Goal: Task Accomplishment & Management: Manage account settings

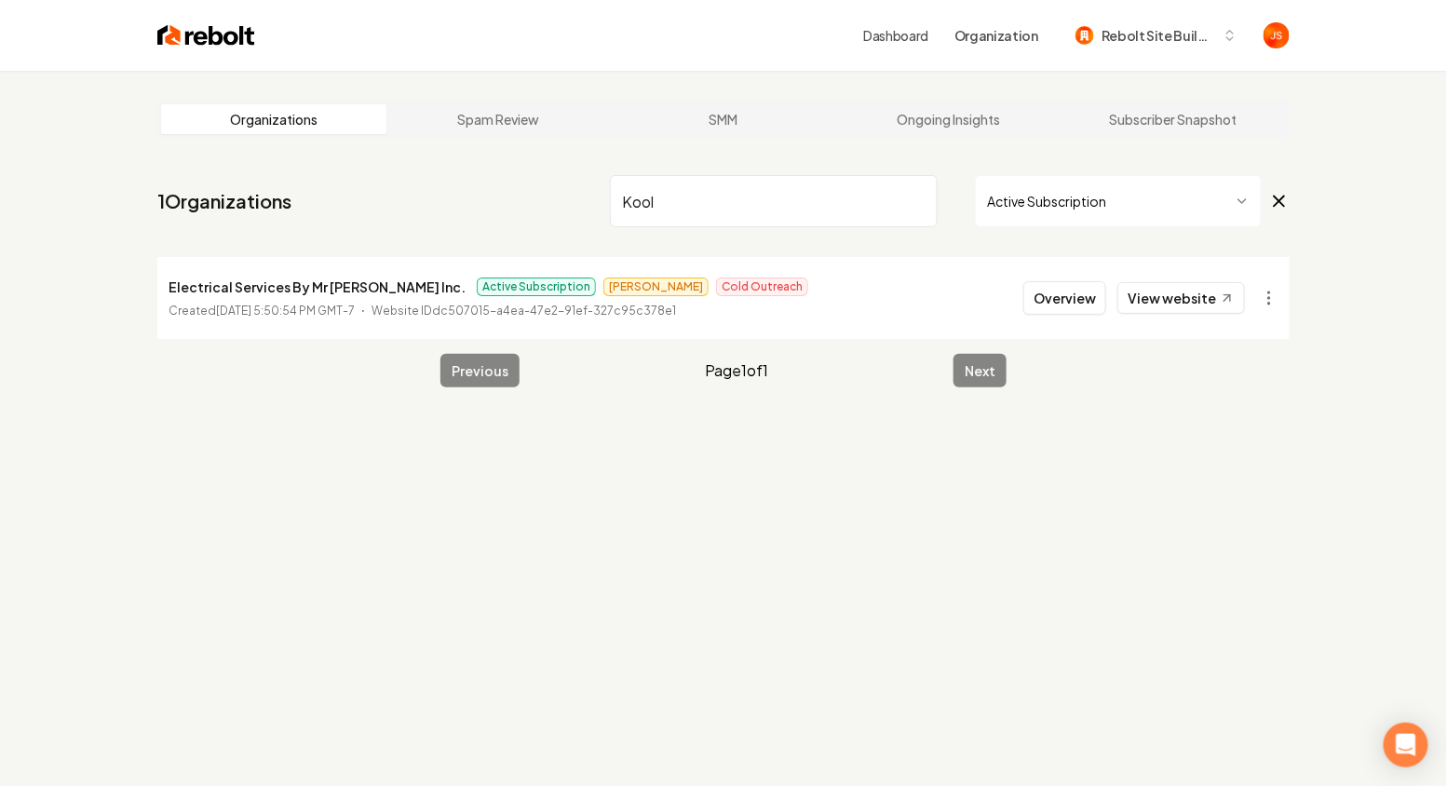
click at [900, 196] on input "Kool" at bounding box center [774, 201] width 328 height 52
click at [927, 196] on input "Kool" at bounding box center [774, 201] width 328 height 52
click at [921, 196] on input "Kool" at bounding box center [774, 201] width 328 height 52
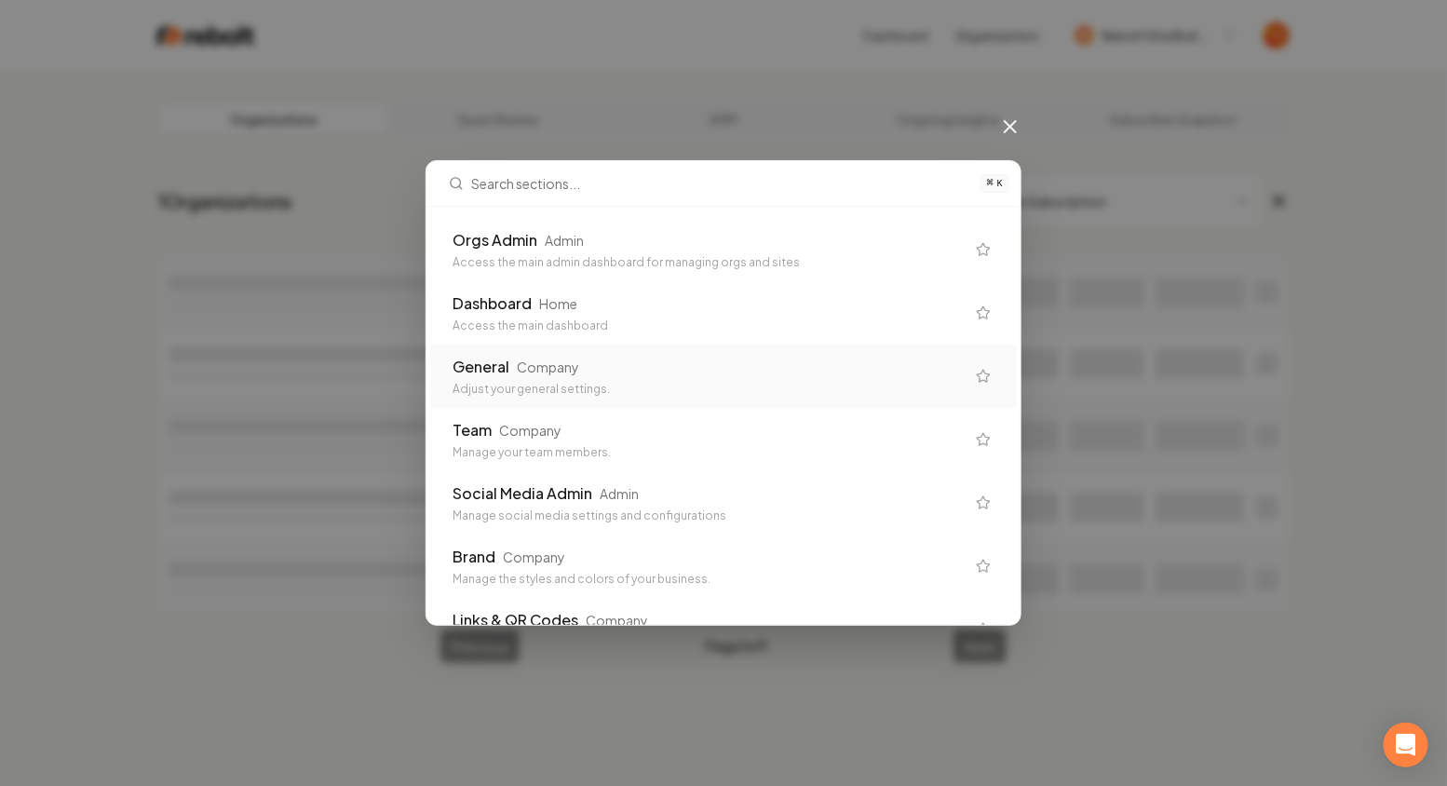
click at [603, 373] on div "General Company" at bounding box center [709, 367] width 512 height 22
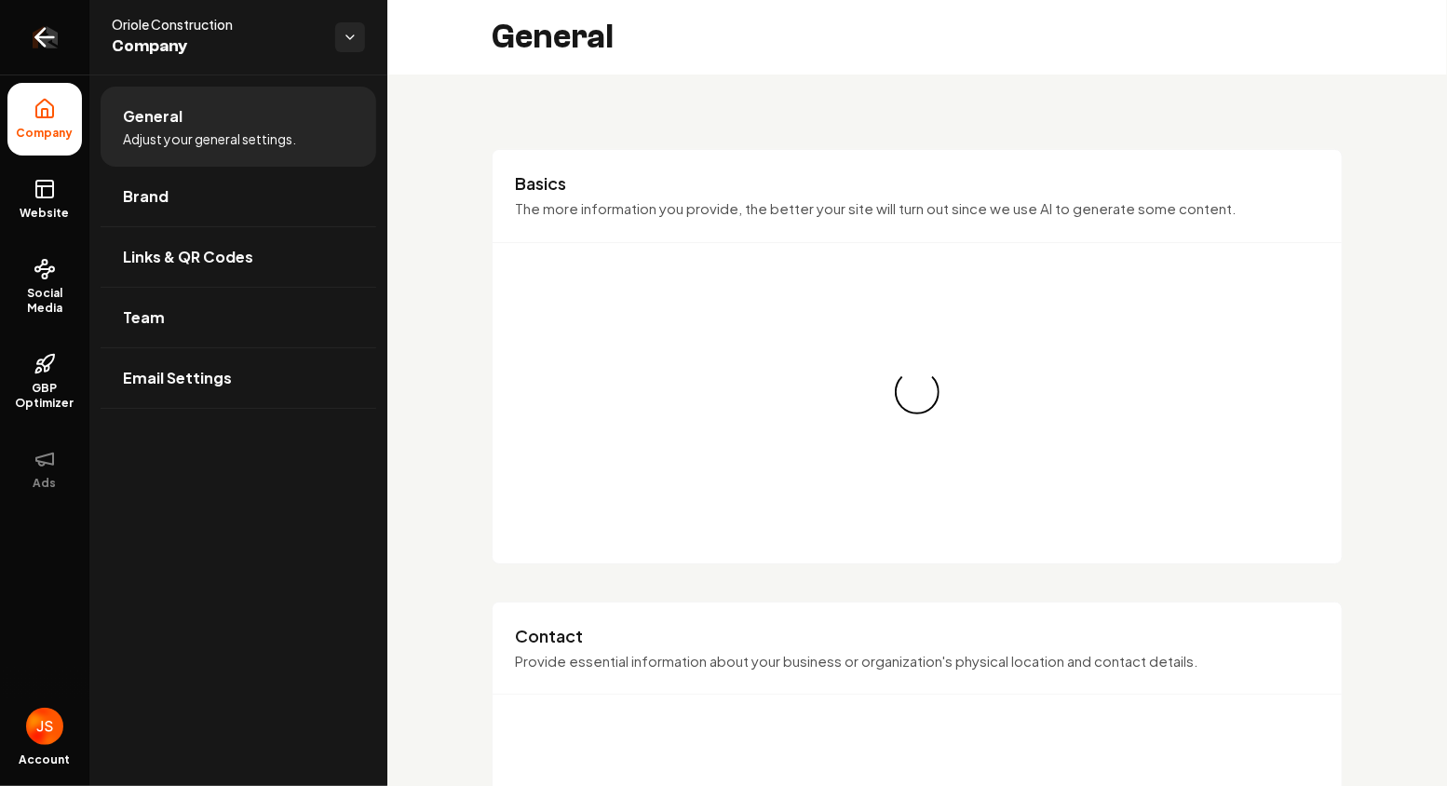
click at [35, 20] on link "Return to dashboard" at bounding box center [44, 37] width 89 height 74
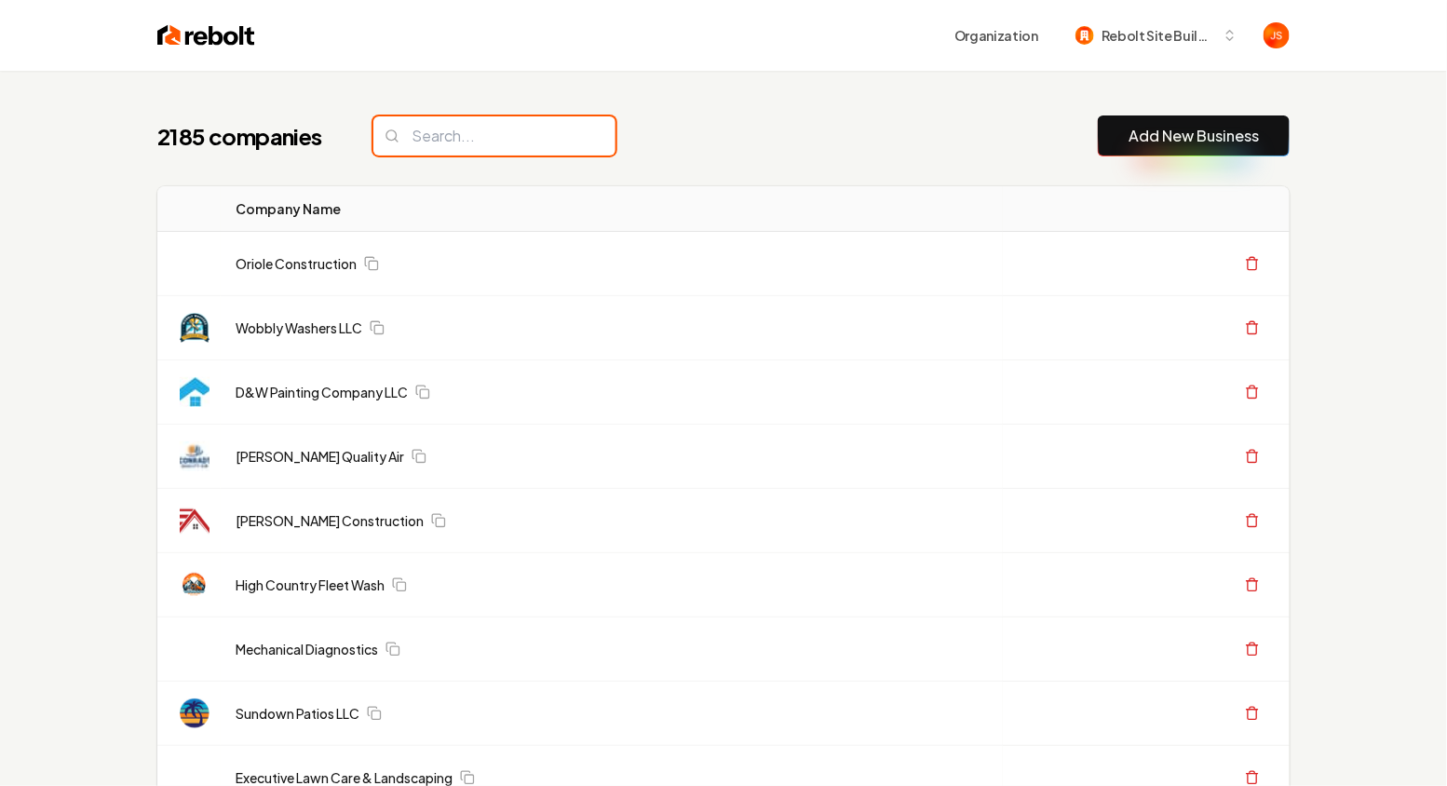
click at [493, 141] on input "search" at bounding box center [494, 135] width 242 height 39
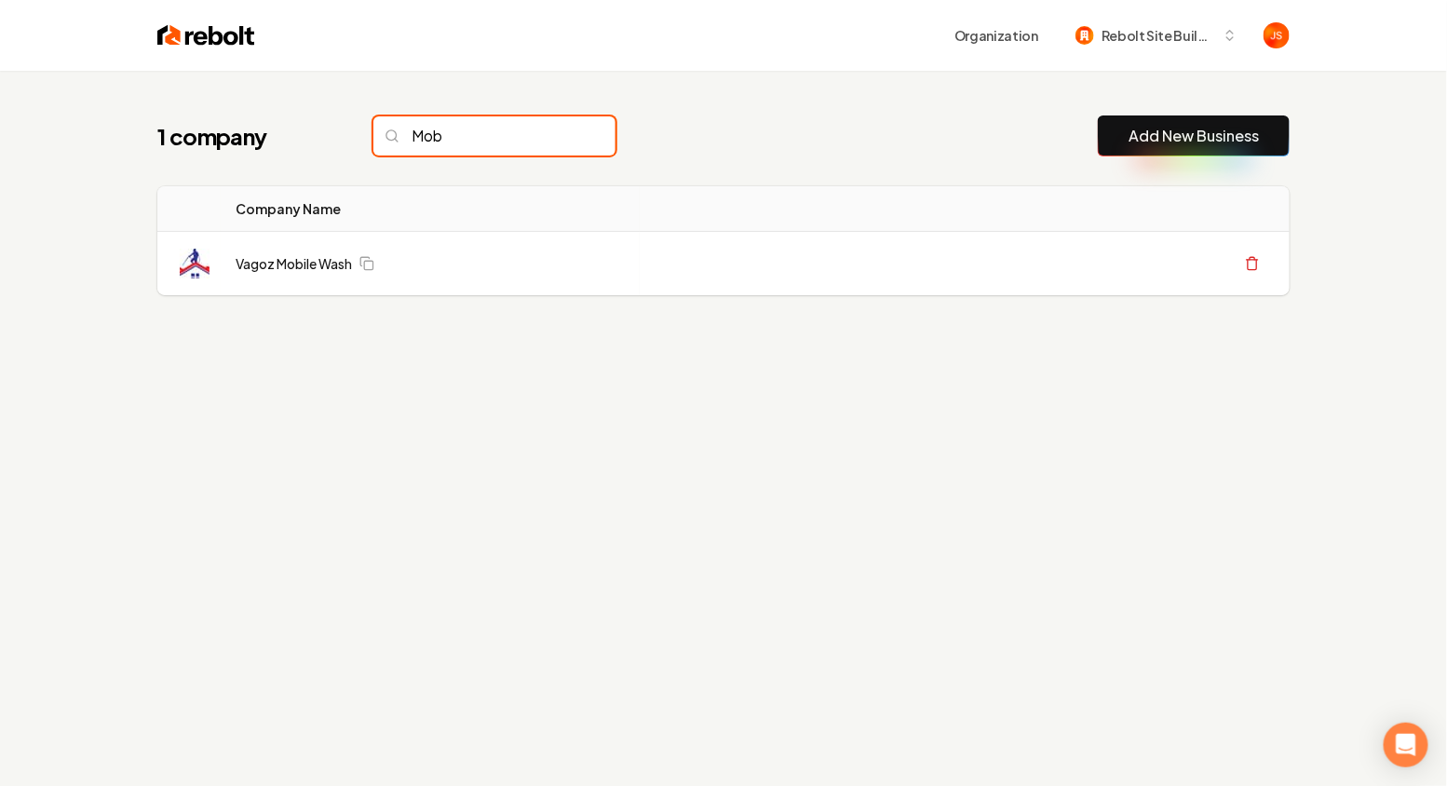
type input "Mob"
click at [557, 128] on input "Mob" at bounding box center [494, 135] width 242 height 39
click at [557, 140] on input "Mob" at bounding box center [494, 135] width 242 height 39
click at [557, 139] on input "Mob" at bounding box center [494, 135] width 242 height 39
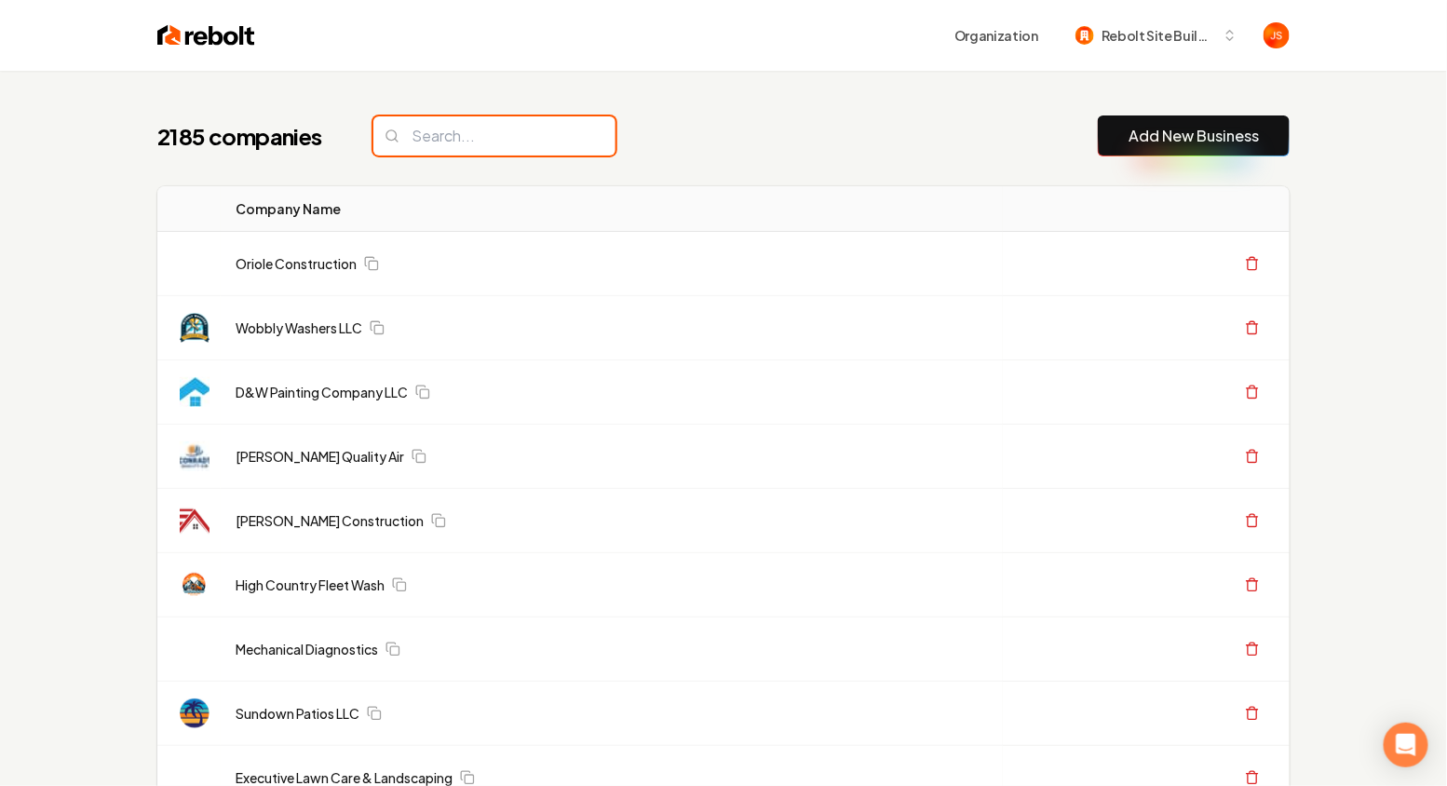
paste input "Champion Detailing LLC"
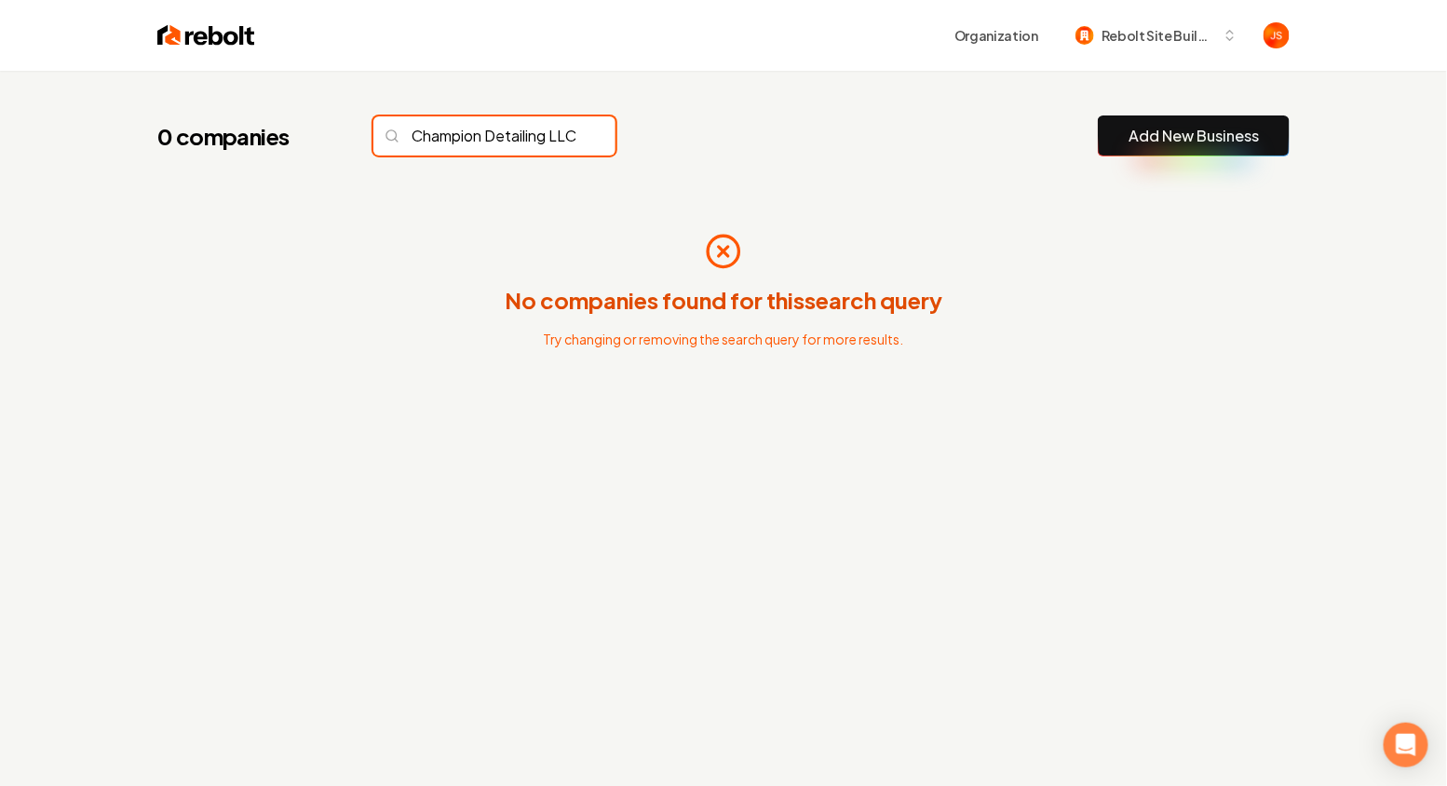
scroll to position [0, 28]
drag, startPoint x: 462, startPoint y: 137, endPoint x: 687, endPoint y: 136, distance: 225.4
click at [687, 136] on div "0 companies Champion Detailing LLC Add New Business" at bounding box center [723, 135] width 1132 height 41
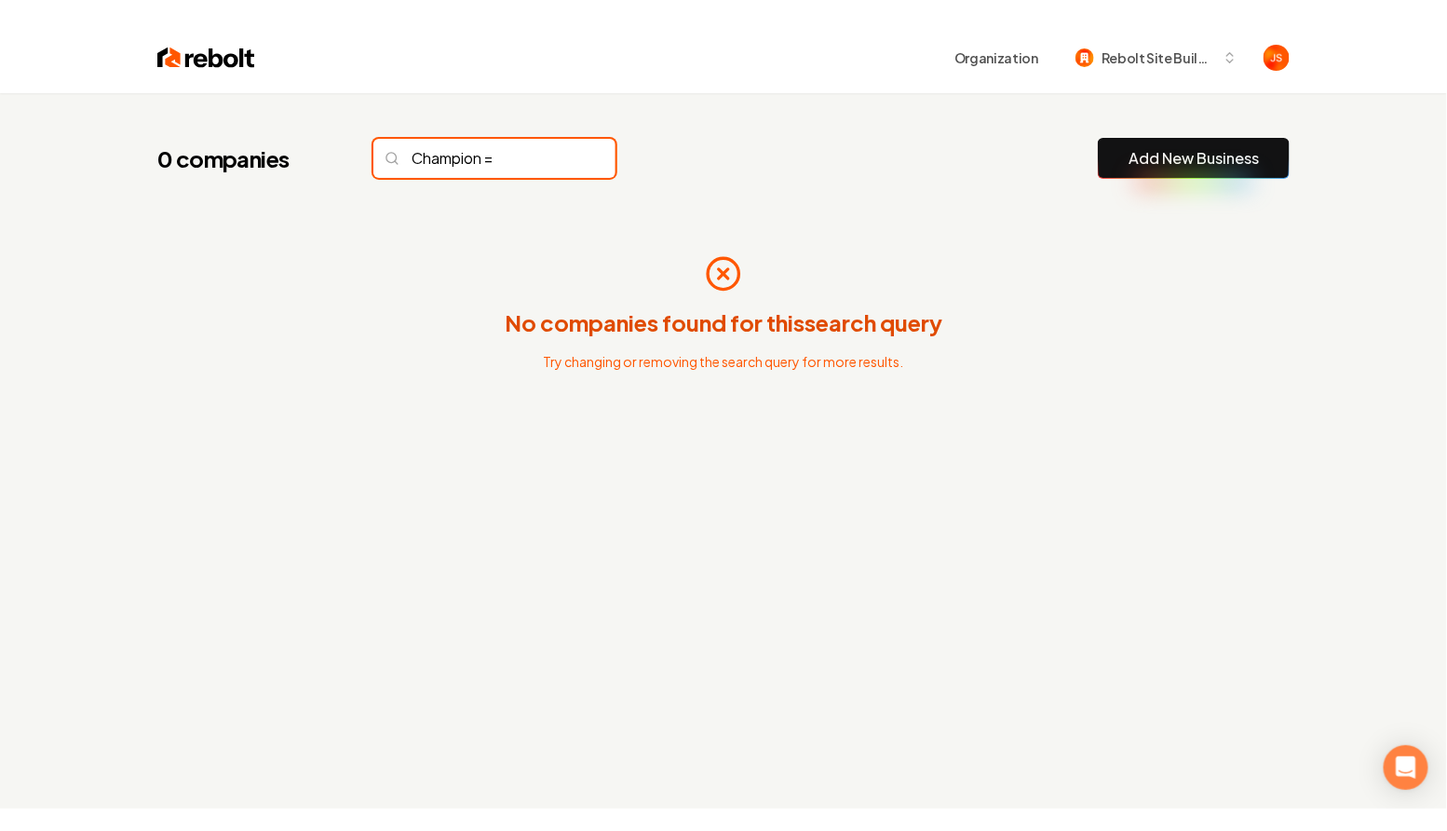
scroll to position [0, 0]
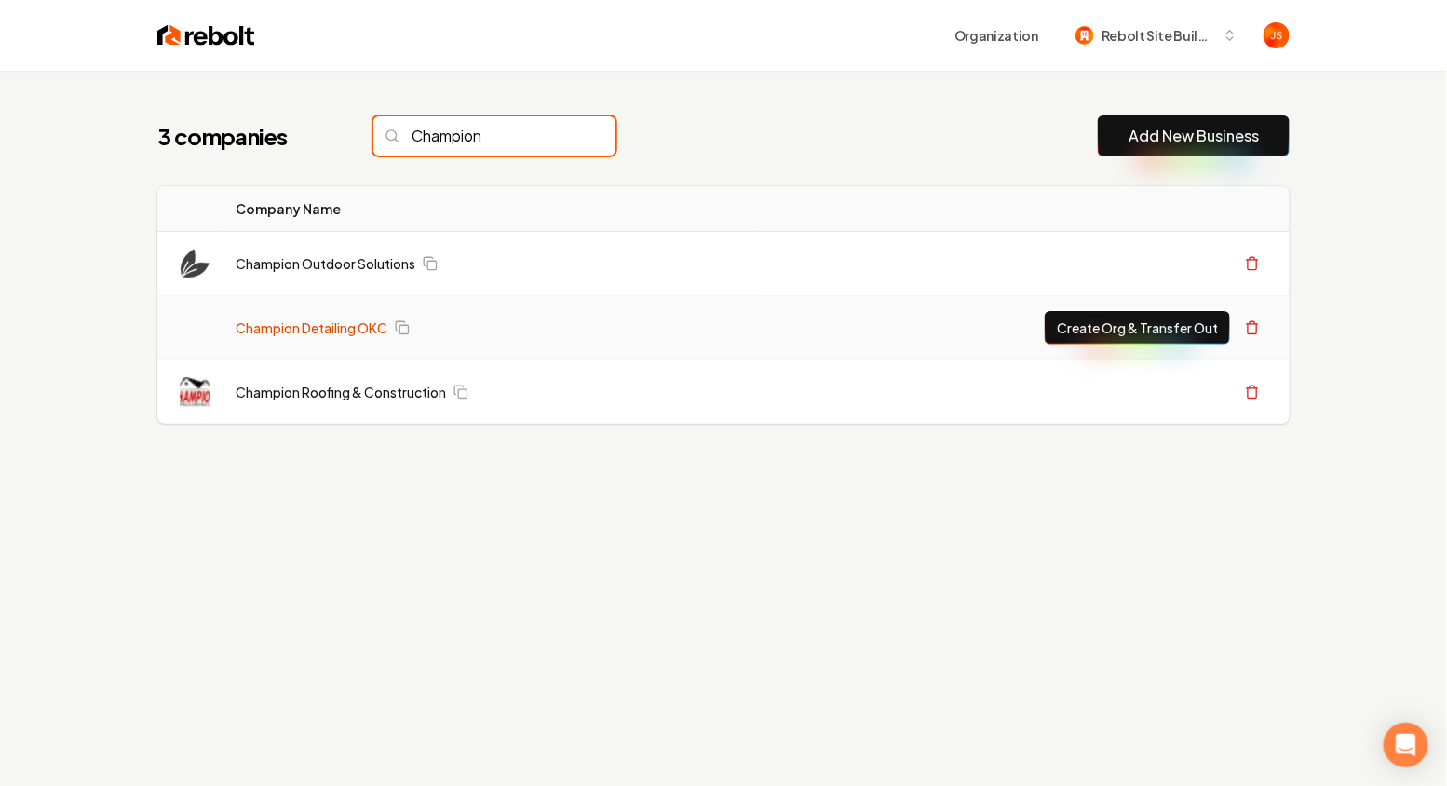
type input "Champion"
click at [302, 327] on link "Champion Detailing OKC" at bounding box center [312, 327] width 152 height 19
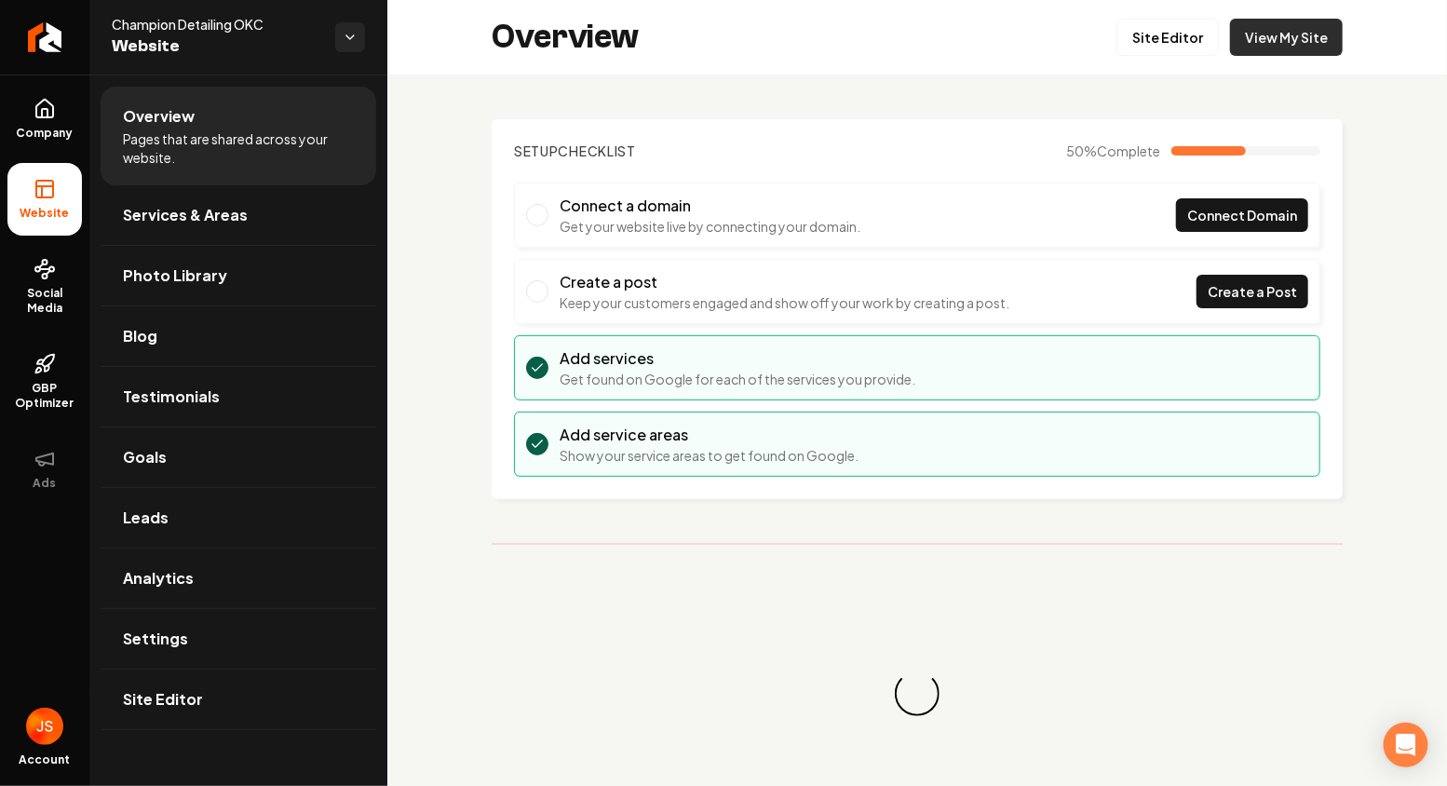
click at [1253, 27] on link "View My Site" at bounding box center [1286, 37] width 113 height 37
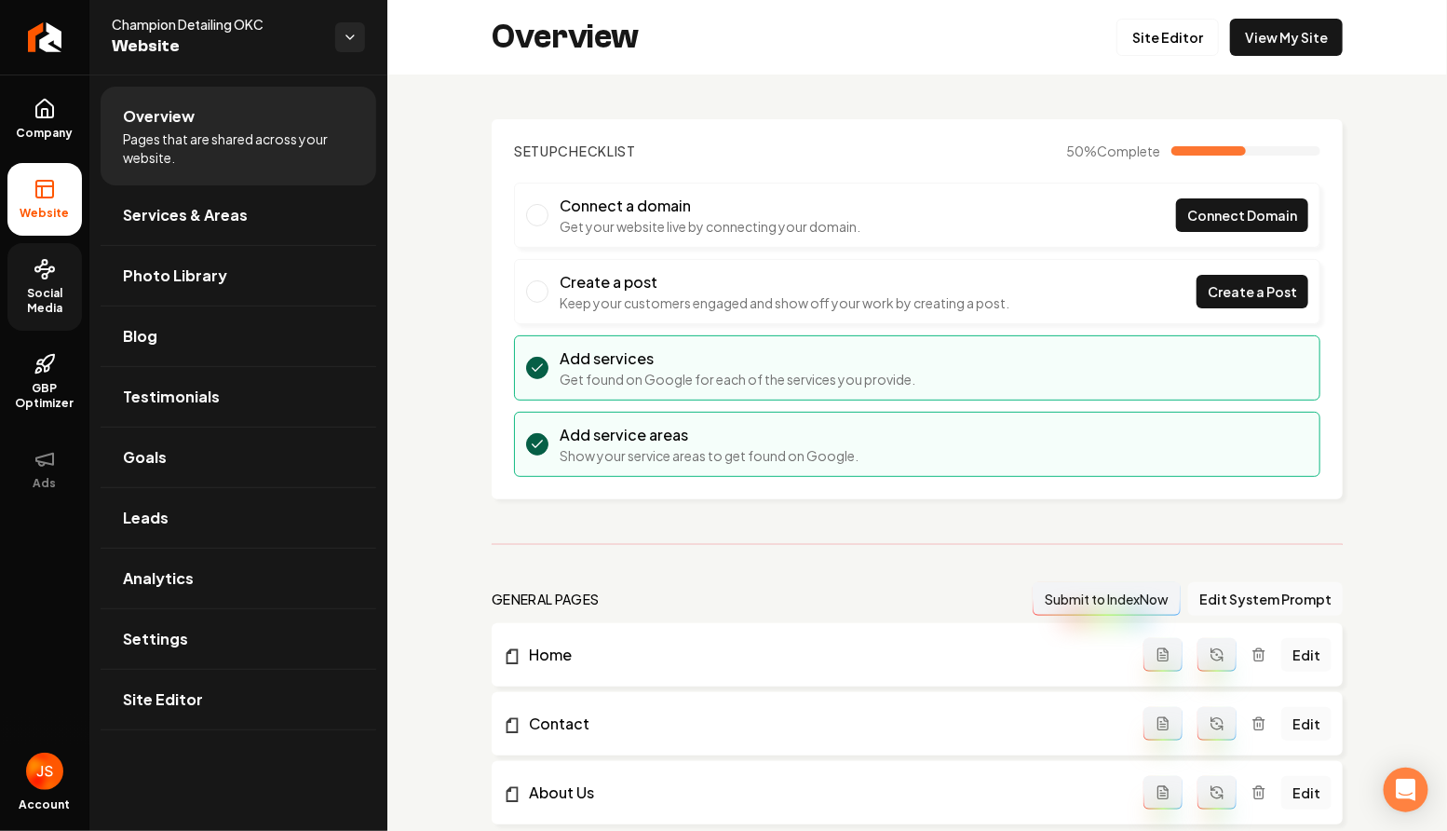
click at [54, 292] on span "Social Media" at bounding box center [44, 301] width 74 height 30
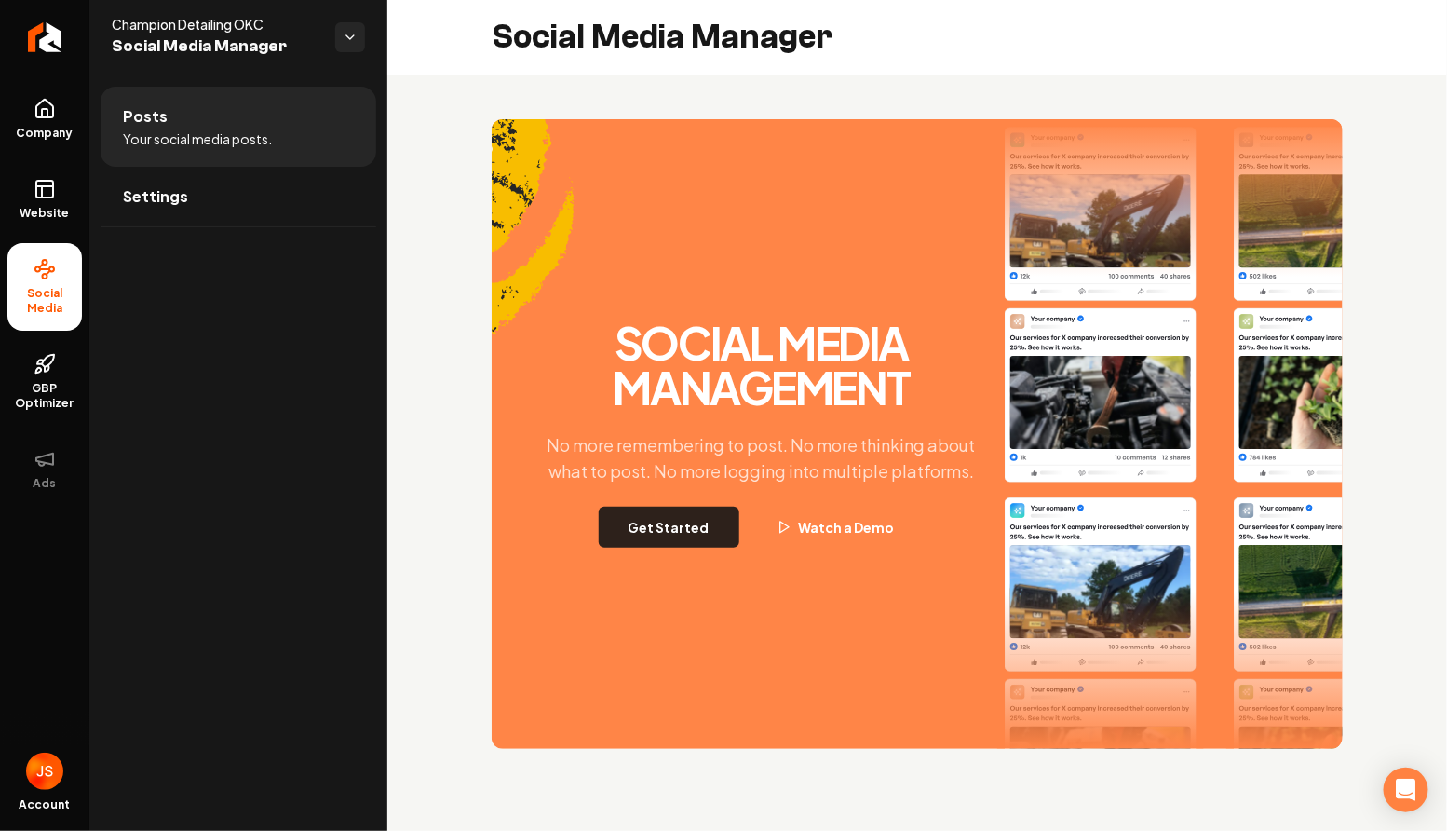
click at [691, 538] on button "Get Started" at bounding box center [669, 527] width 141 height 41
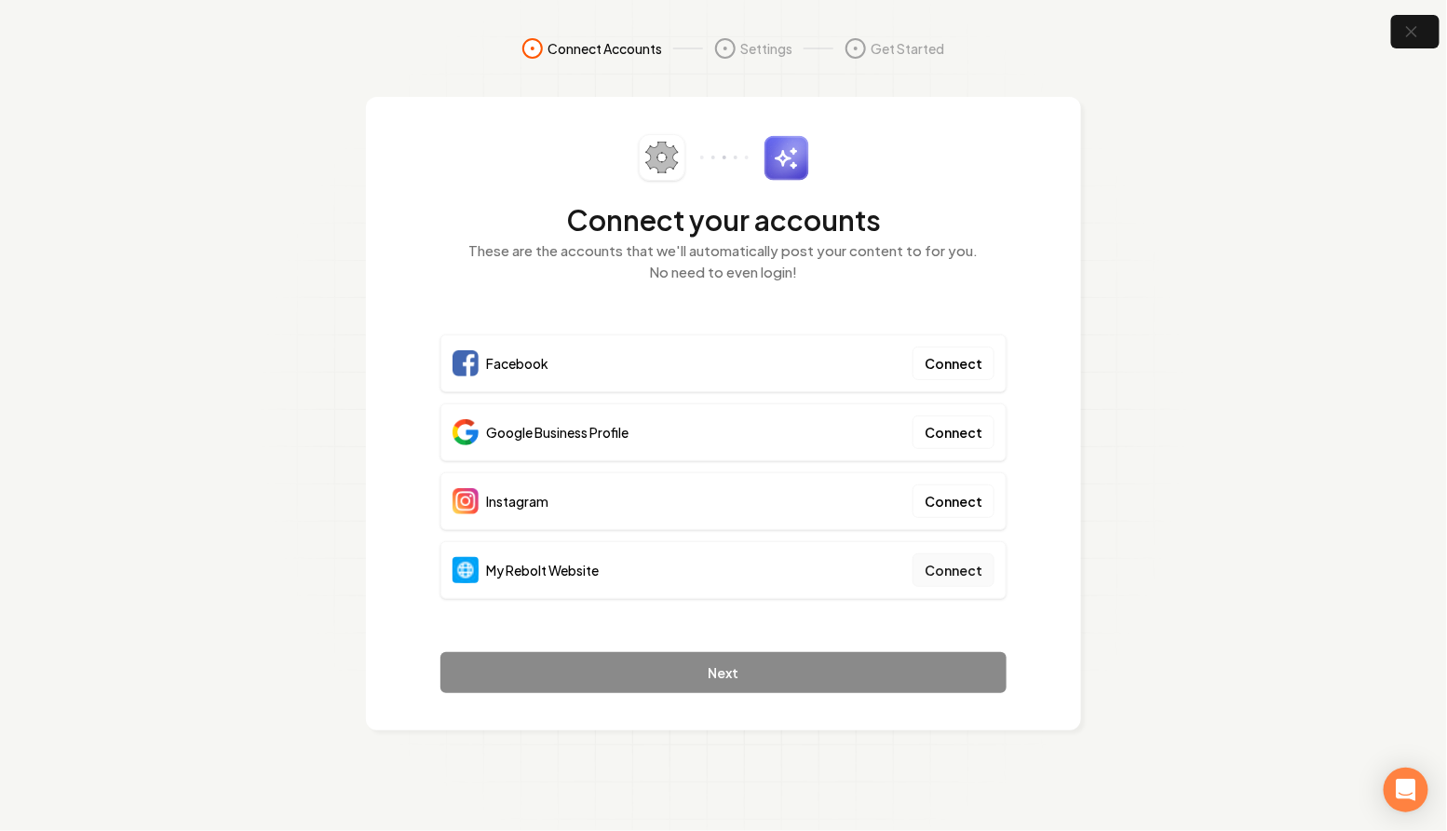
click at [966, 566] on button "Connect" at bounding box center [954, 570] width 82 height 34
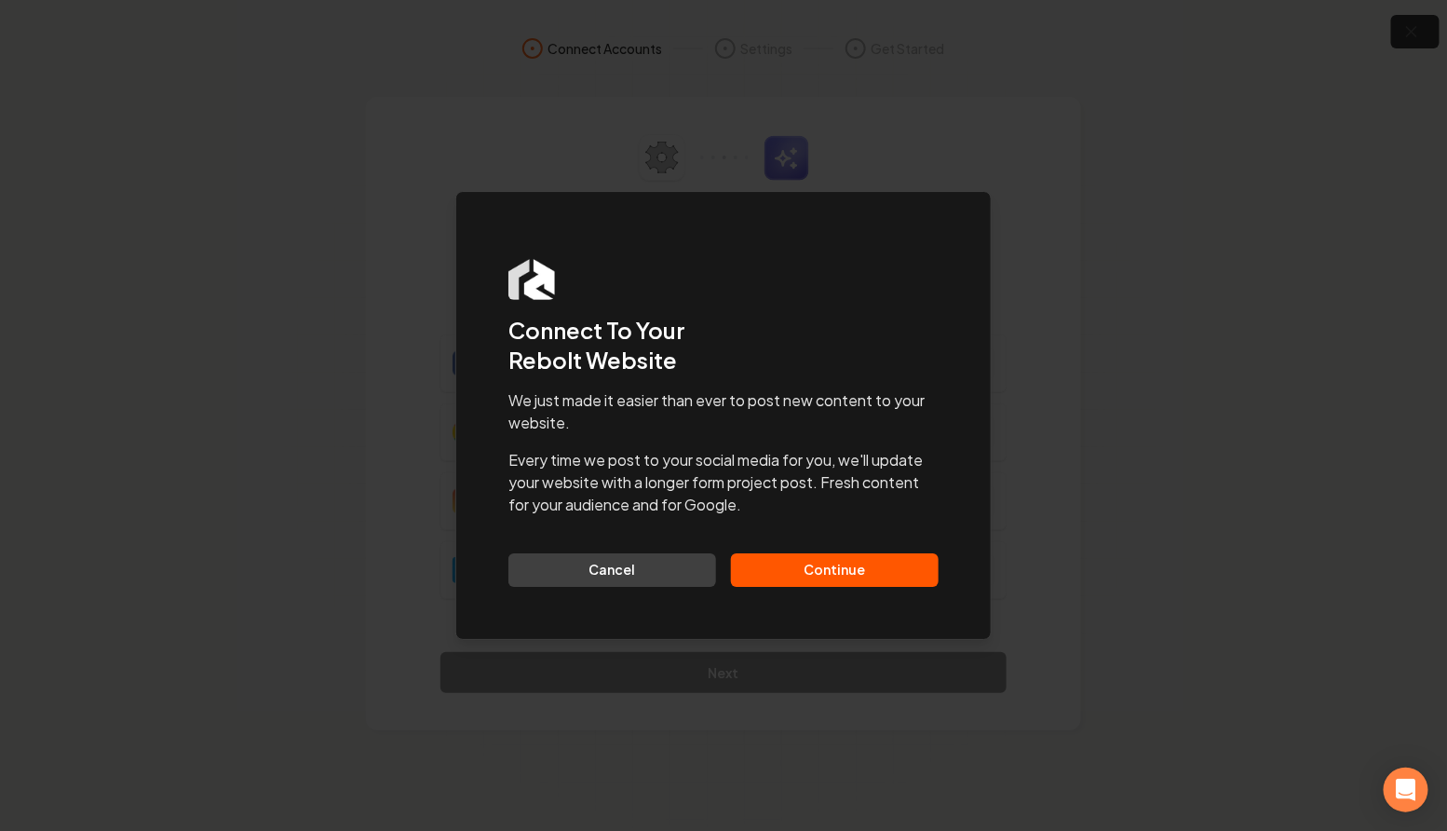
click at [854, 555] on button "Continue" at bounding box center [835, 570] width 208 height 34
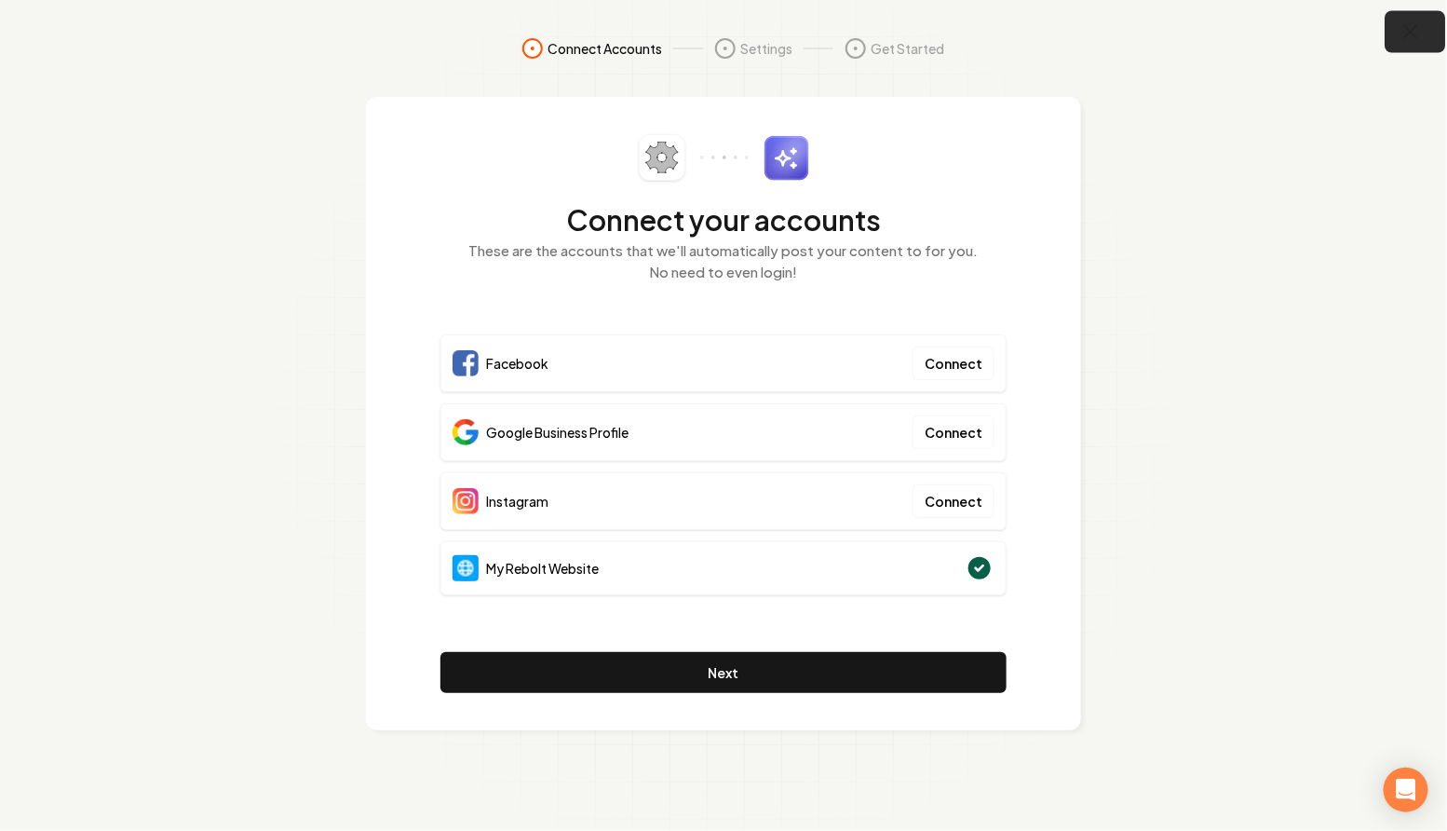
click at [1401, 20] on button "button" at bounding box center [1416, 32] width 61 height 42
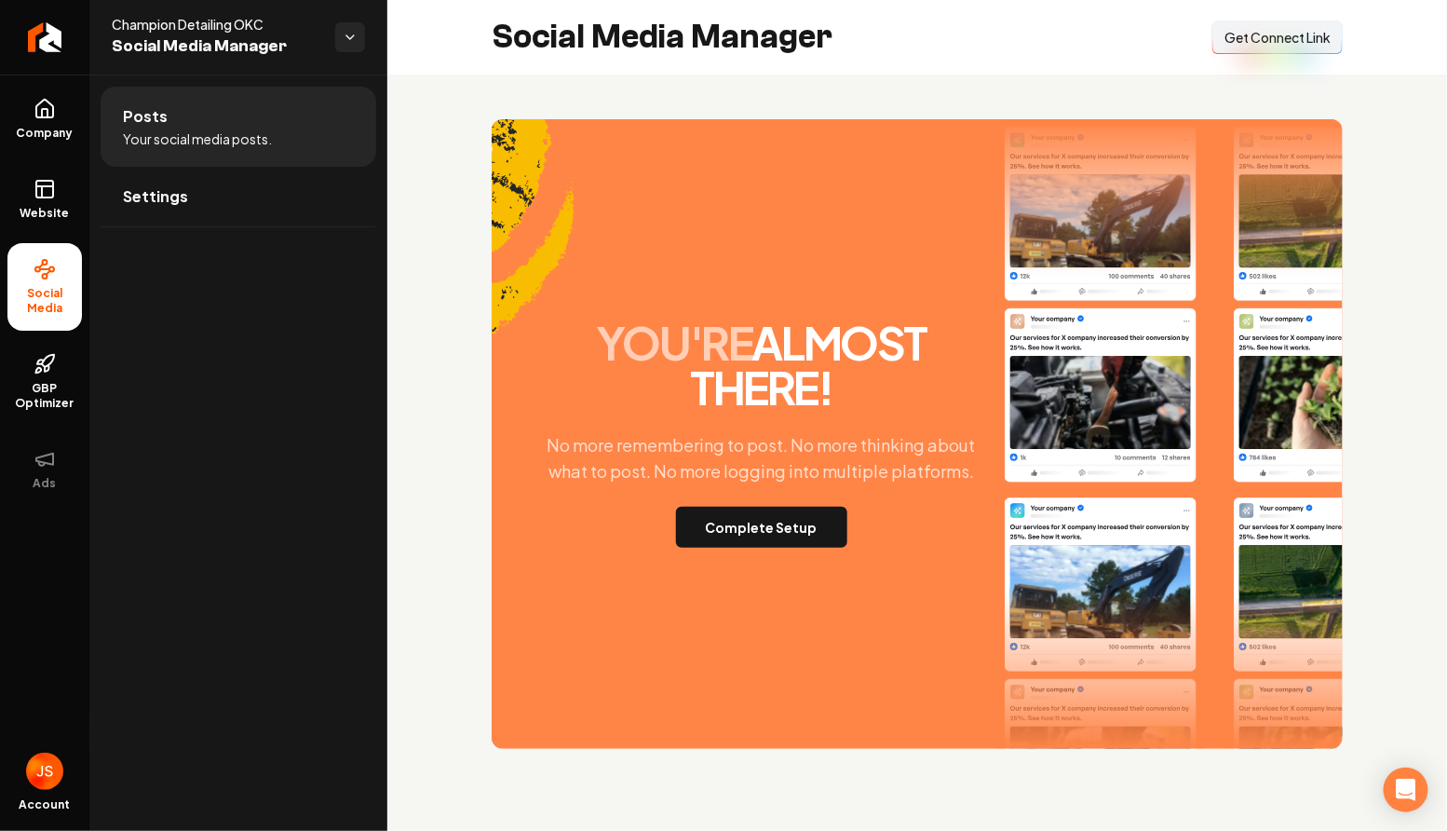
click at [1285, 54] on button "Connect Link Get Connect Link" at bounding box center [1277, 37] width 130 height 34
click at [48, 148] on link "Company" at bounding box center [44, 119] width 74 height 73
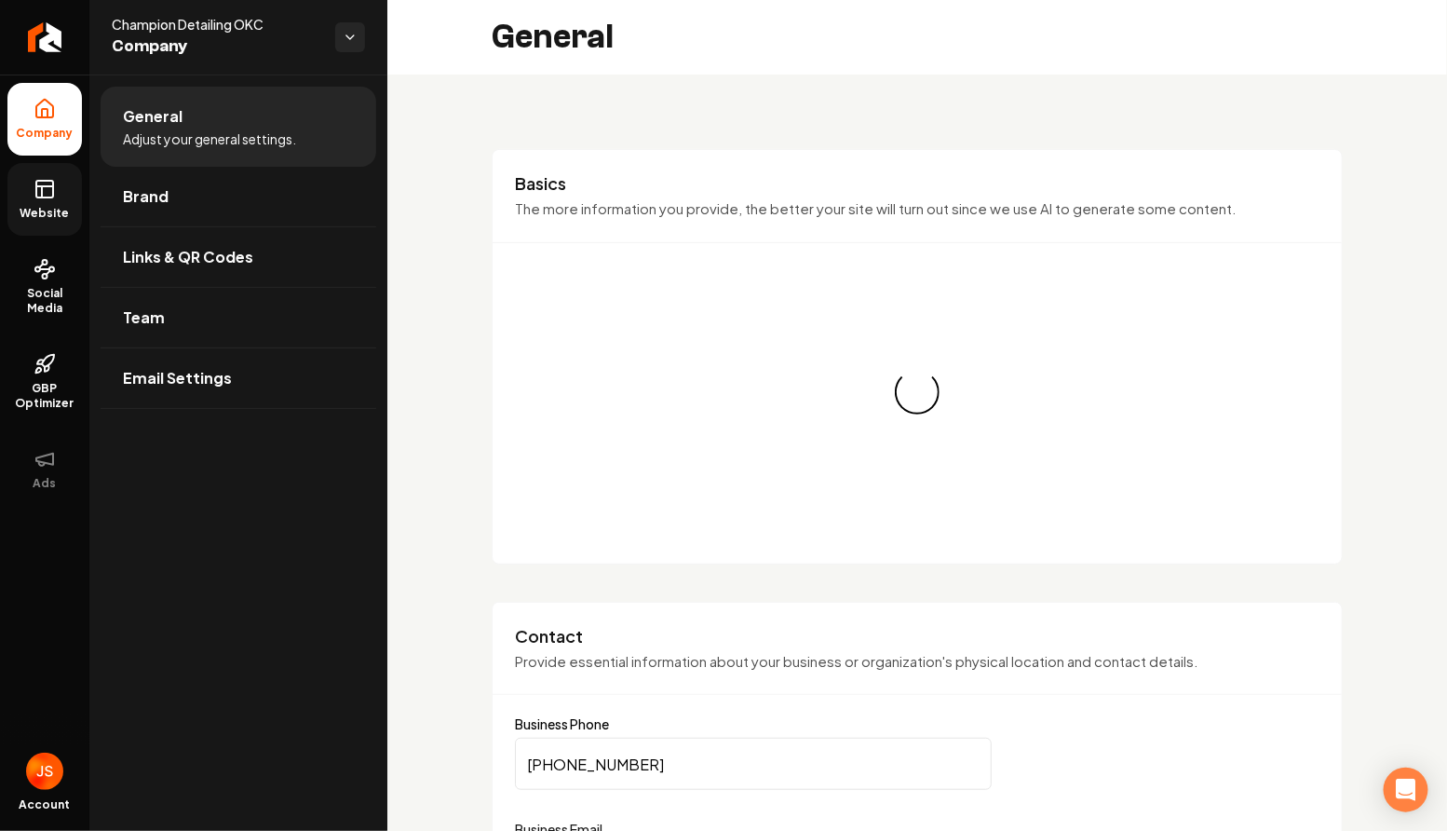
click at [43, 196] on rect at bounding box center [44, 189] width 17 height 17
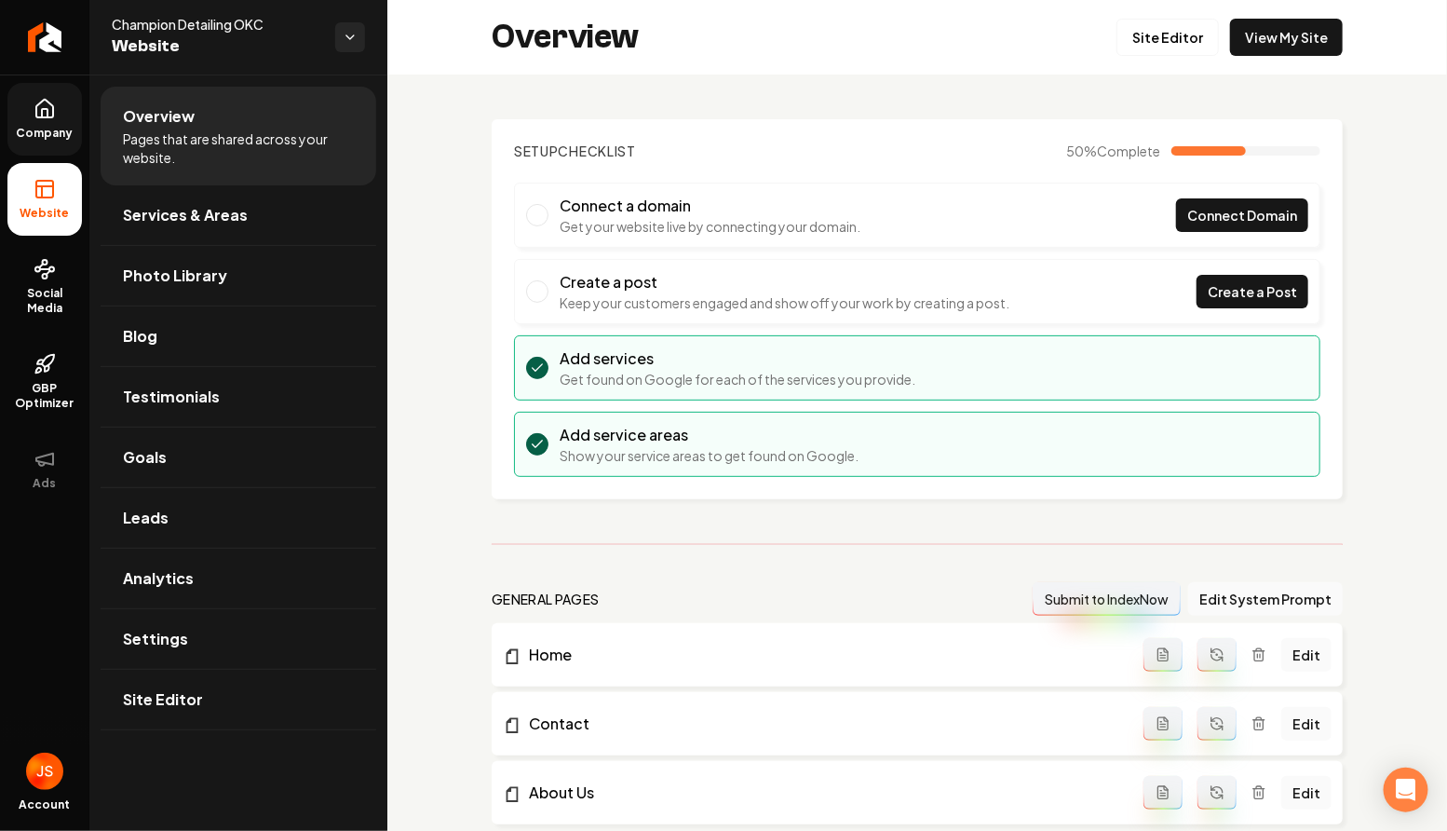
click at [62, 133] on span "Company" at bounding box center [45, 133] width 72 height 15
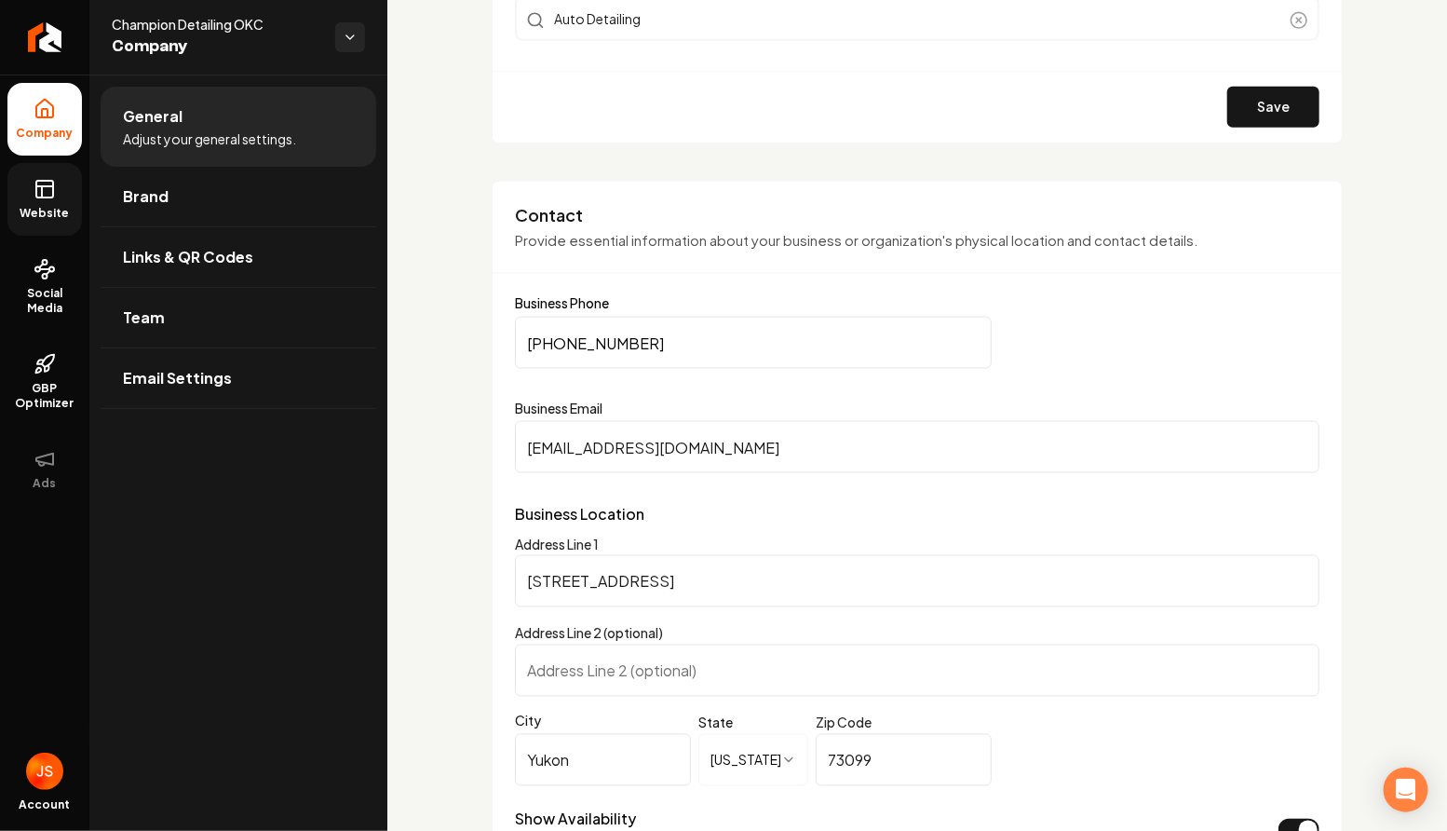
scroll to position [765, 0]
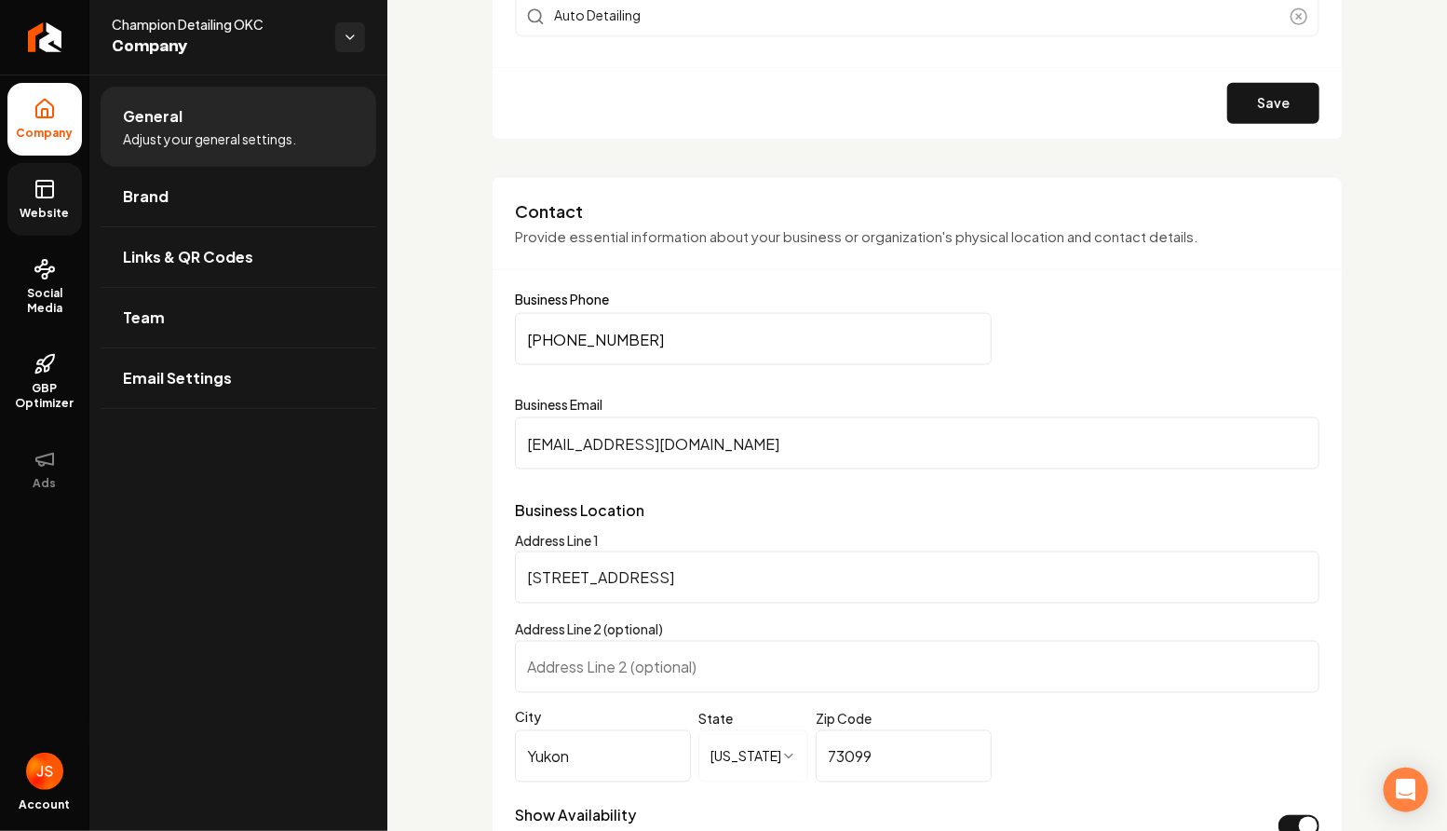
click at [678, 438] on input "[EMAIL_ADDRESS][DOMAIN_NAME]" at bounding box center [917, 443] width 805 height 52
click at [569, 517] on p "Business Location" at bounding box center [917, 510] width 805 height 22
click at [540, 420] on input "[EMAIL_ADDRESS][DOMAIN_NAME]" at bounding box center [917, 443] width 805 height 52
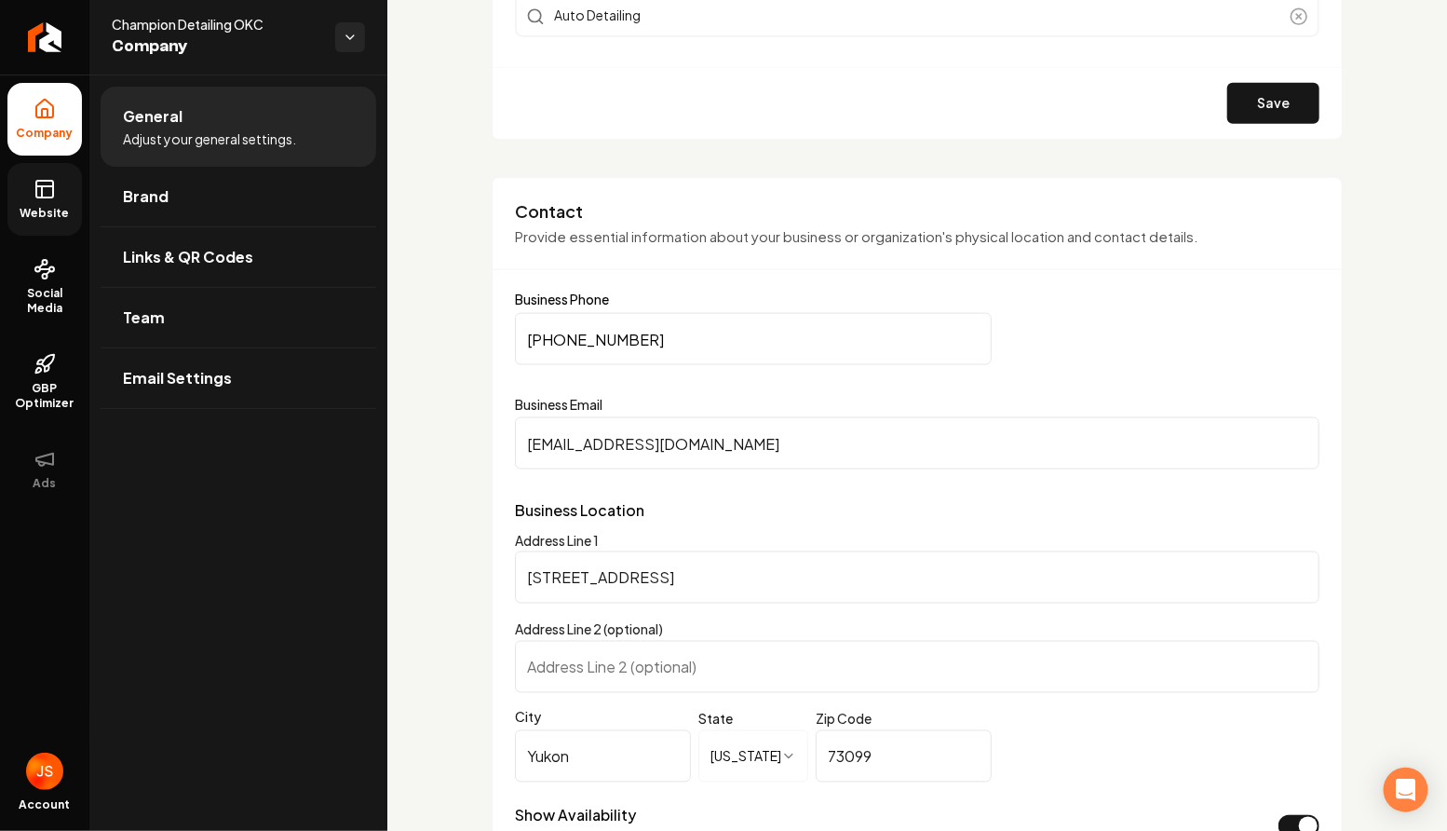
drag, startPoint x: 533, startPoint y: 428, endPoint x: 639, endPoint y: 440, distance: 106.7
click at [639, 440] on input "[EMAIL_ADDRESS][DOMAIN_NAME]" at bounding box center [917, 443] width 805 height 52
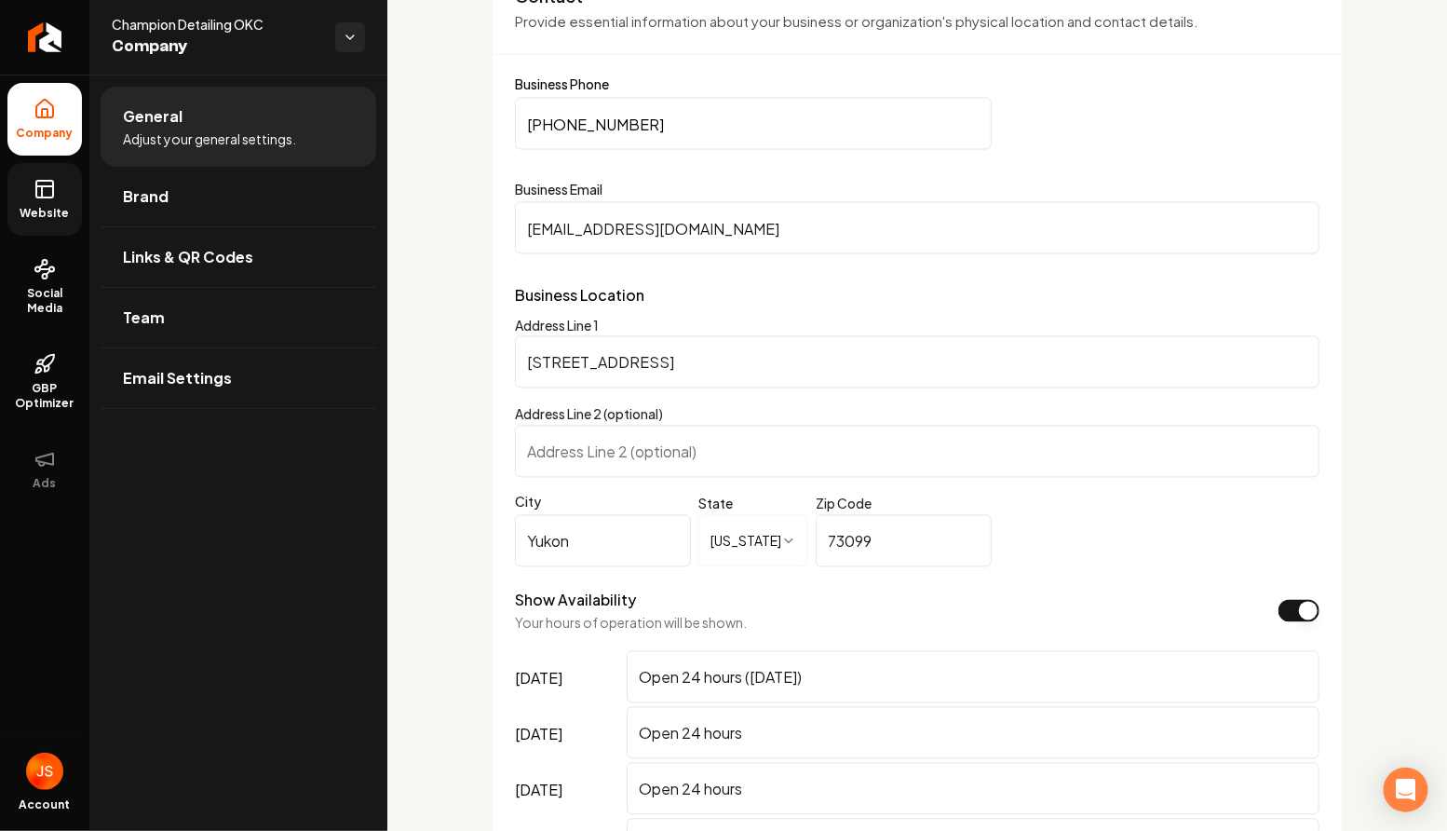
scroll to position [811, 0]
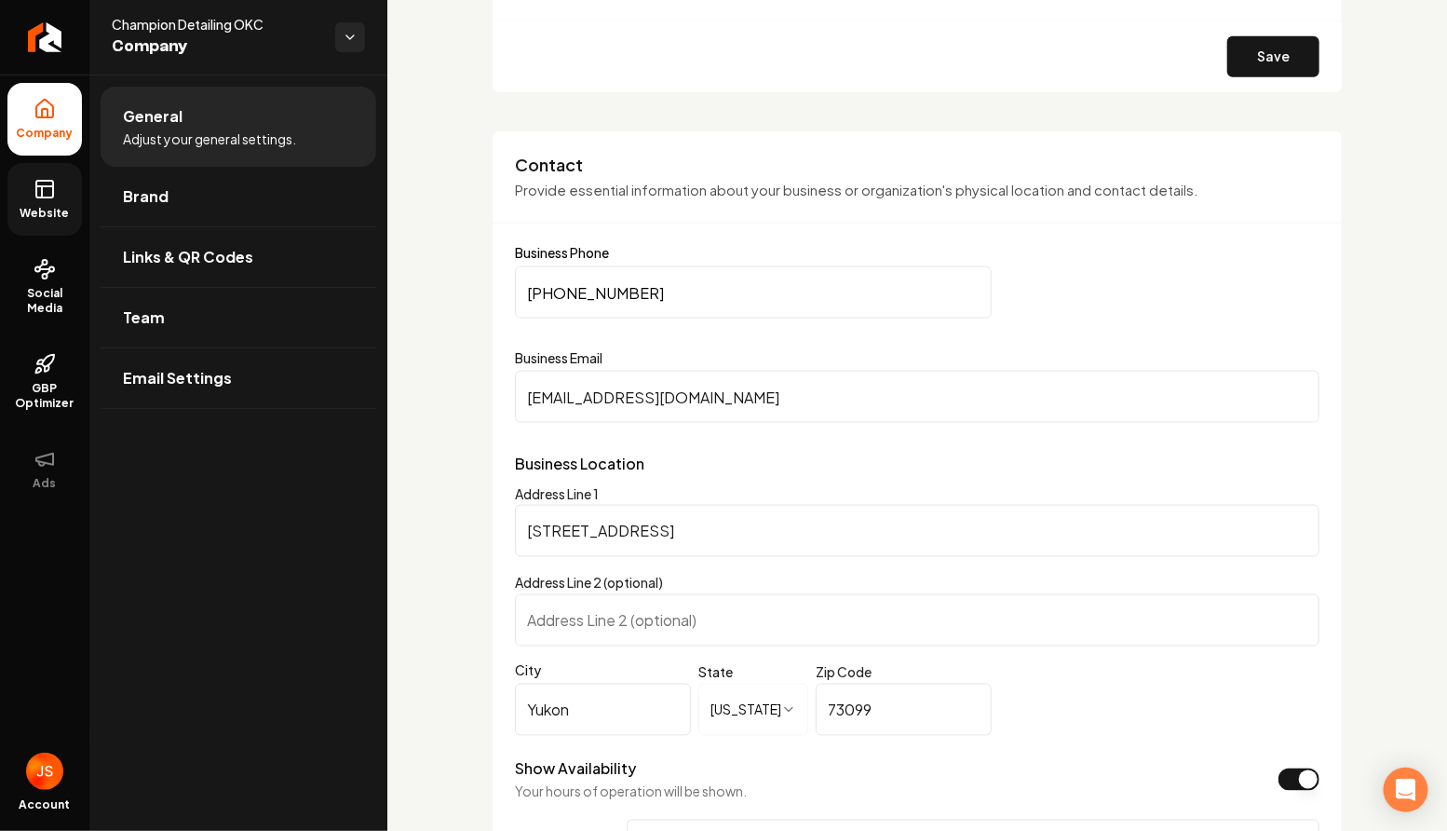
click at [54, 181] on icon at bounding box center [45, 189] width 22 height 22
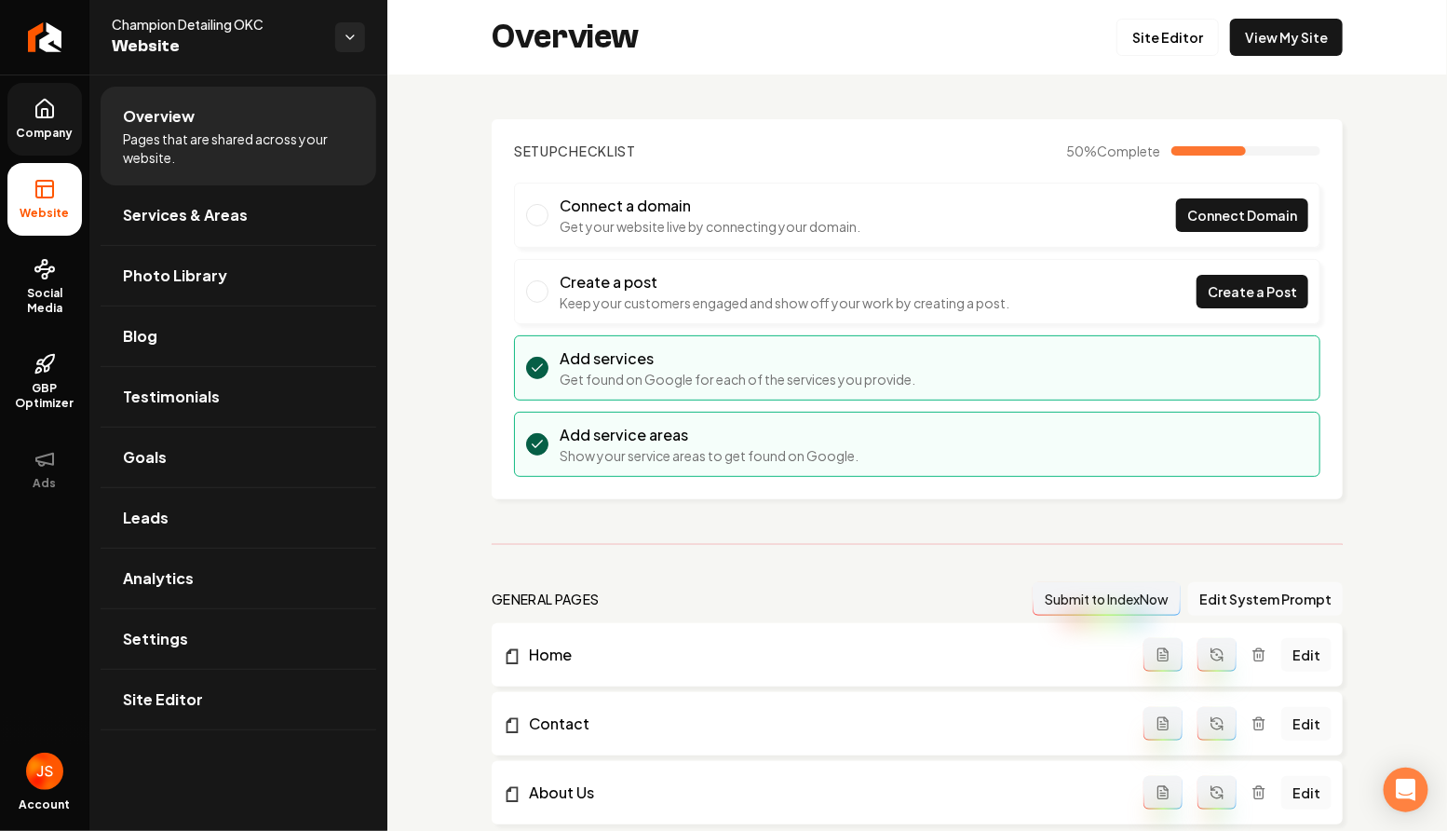
click at [38, 103] on icon at bounding box center [44, 109] width 17 height 18
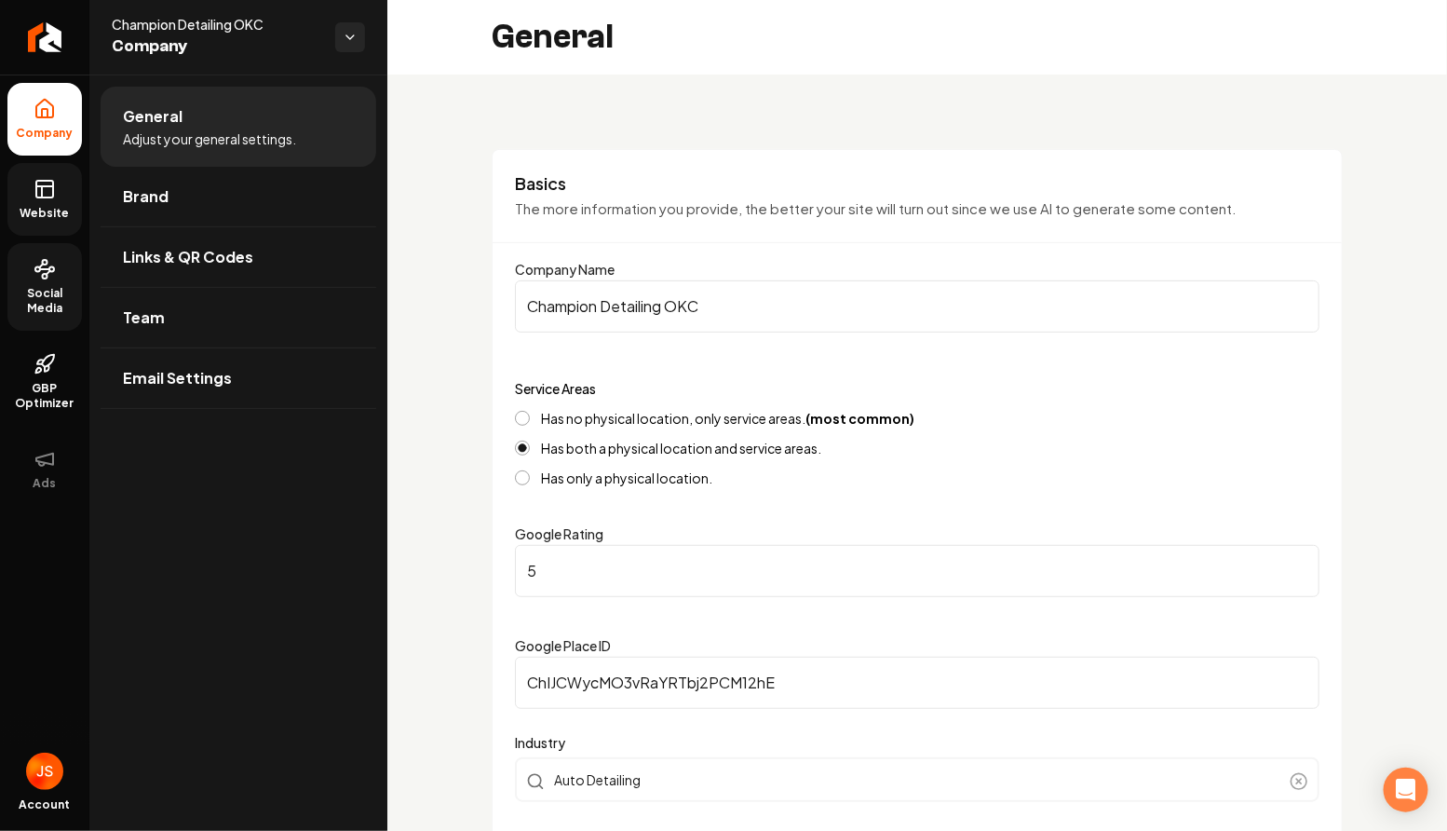
click at [61, 251] on link "Social Media" at bounding box center [44, 287] width 74 height 88
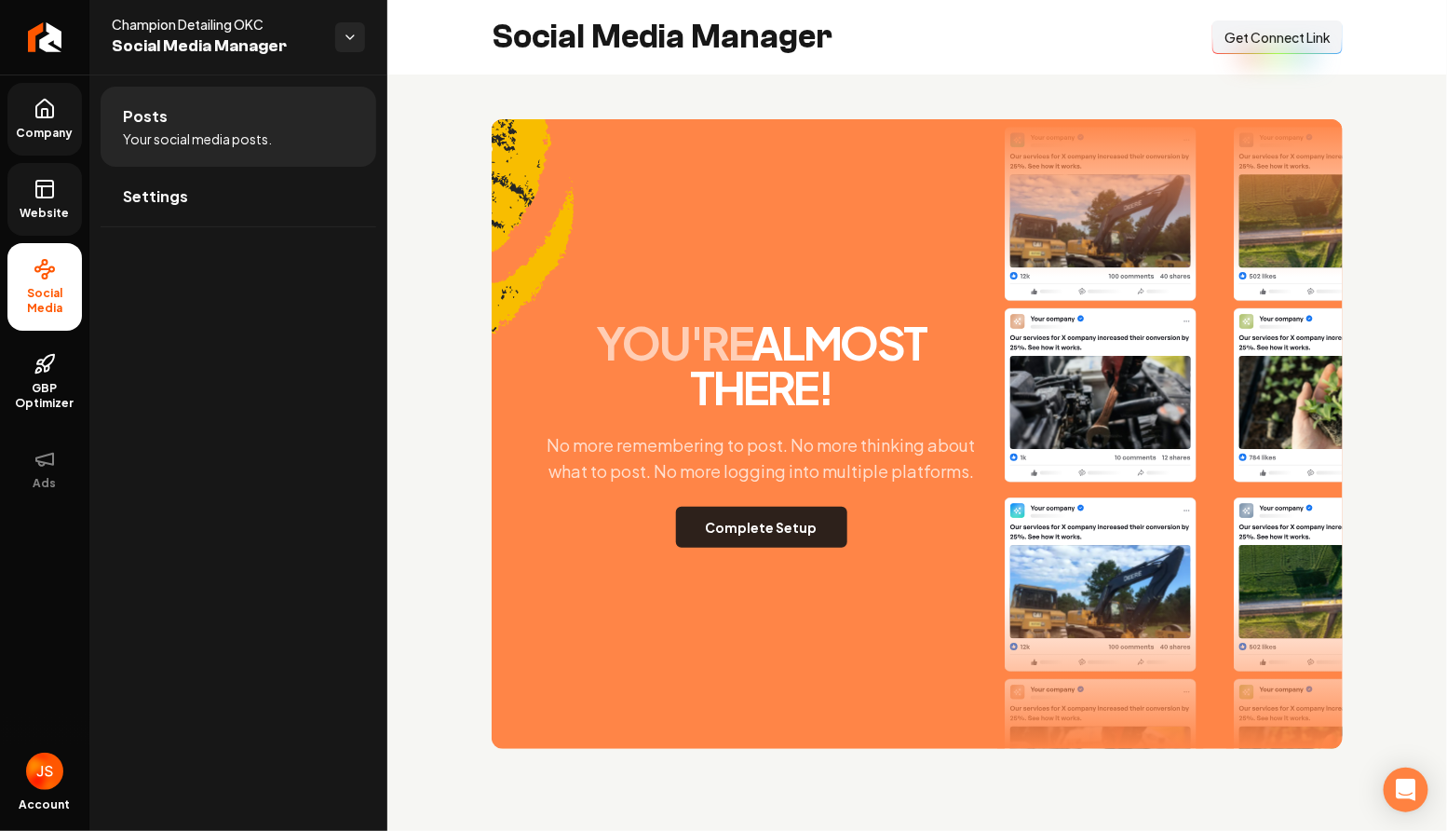
click at [815, 542] on button "Complete Setup" at bounding box center [761, 527] width 171 height 41
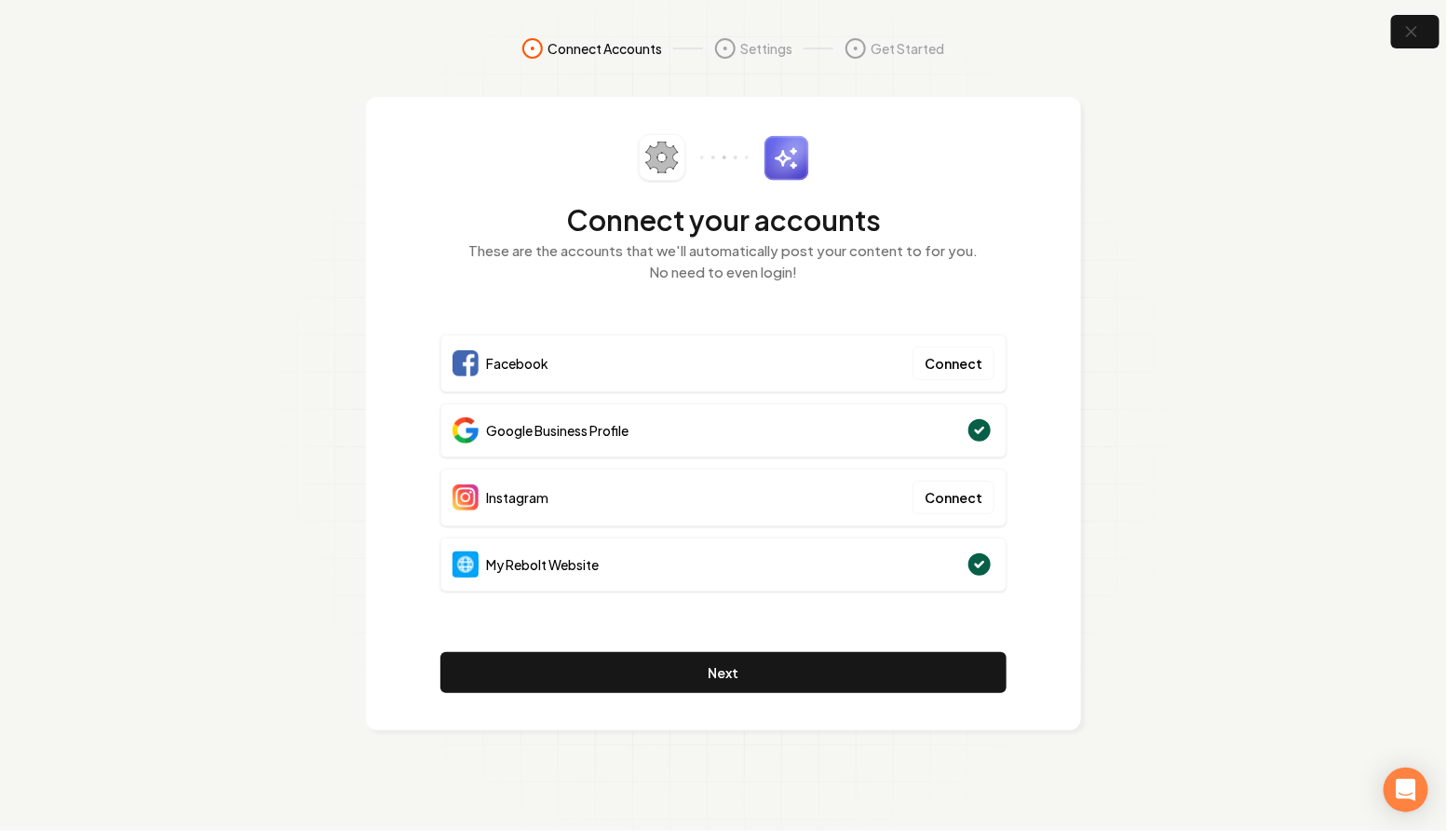
click at [1196, 218] on section "Connect Accounts Settings Get Started Connect your accounts These are the accou…" at bounding box center [723, 415] width 1447 height 831
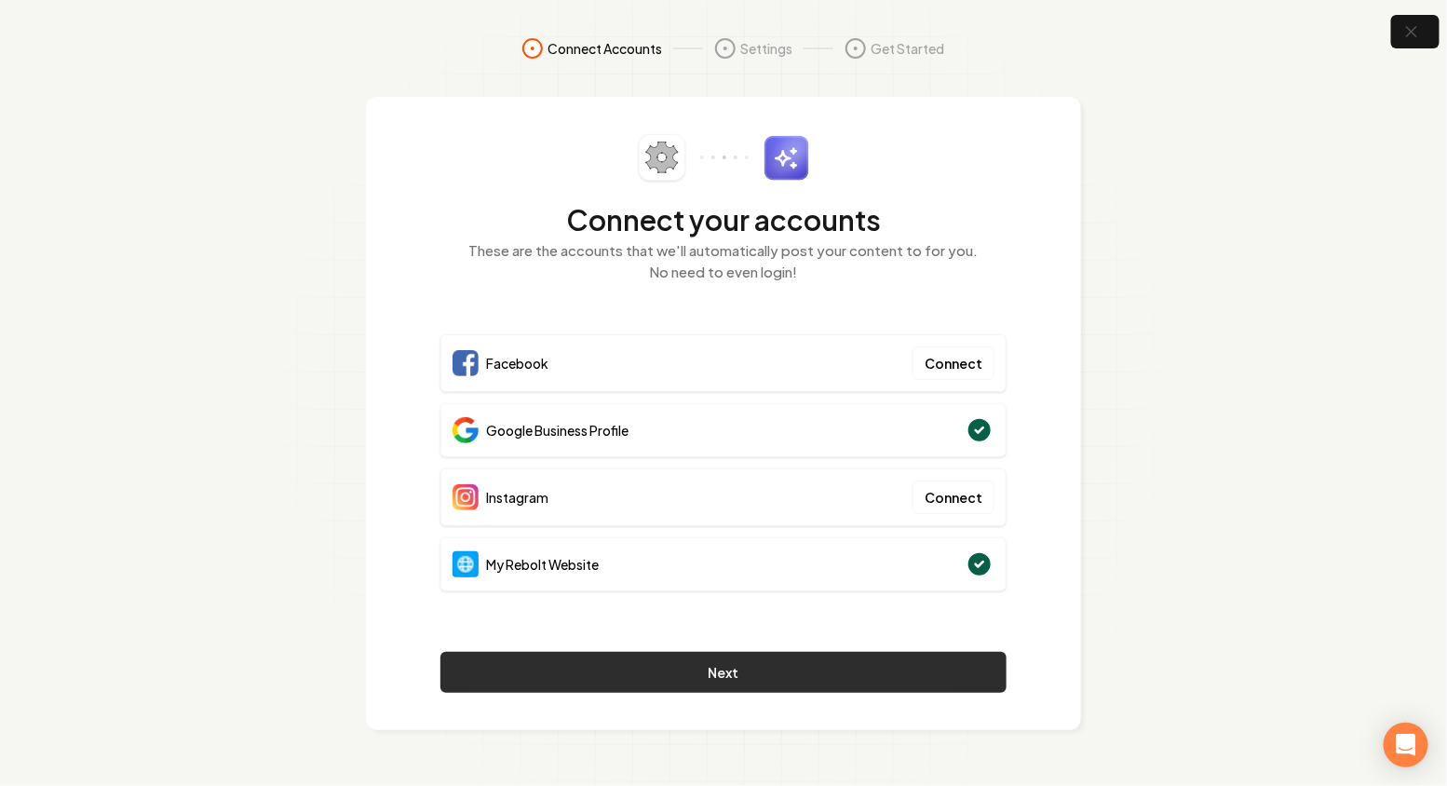
click at [619, 660] on button "Next" at bounding box center [723, 672] width 566 height 41
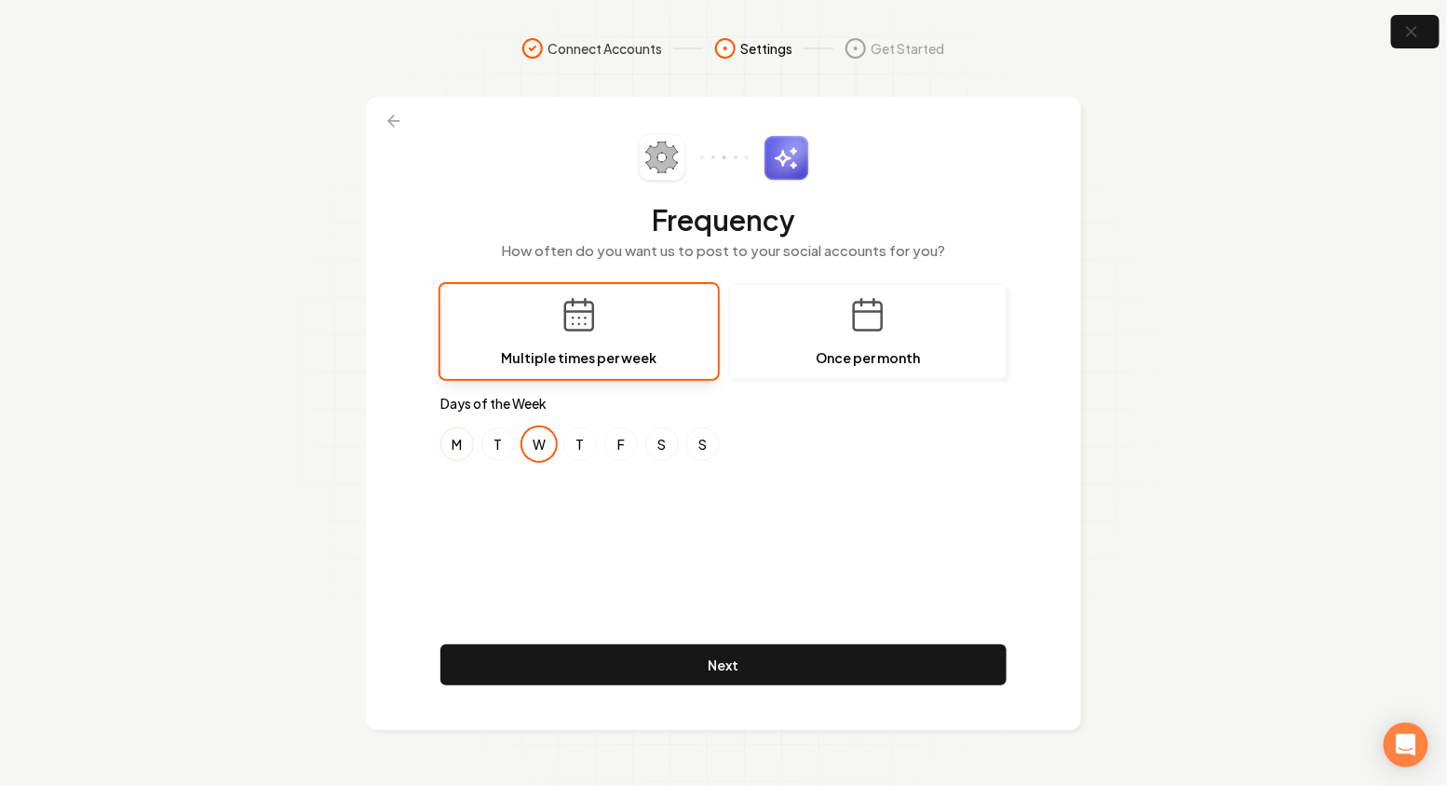
click at [462, 450] on button "M" at bounding box center [457, 444] width 34 height 34
click at [539, 454] on button "W" at bounding box center [539, 444] width 34 height 34
click at [506, 452] on button "T" at bounding box center [498, 444] width 34 height 34
click at [500, 449] on button "T" at bounding box center [498, 444] width 34 height 34
click at [531, 449] on button "W" at bounding box center [539, 444] width 34 height 34
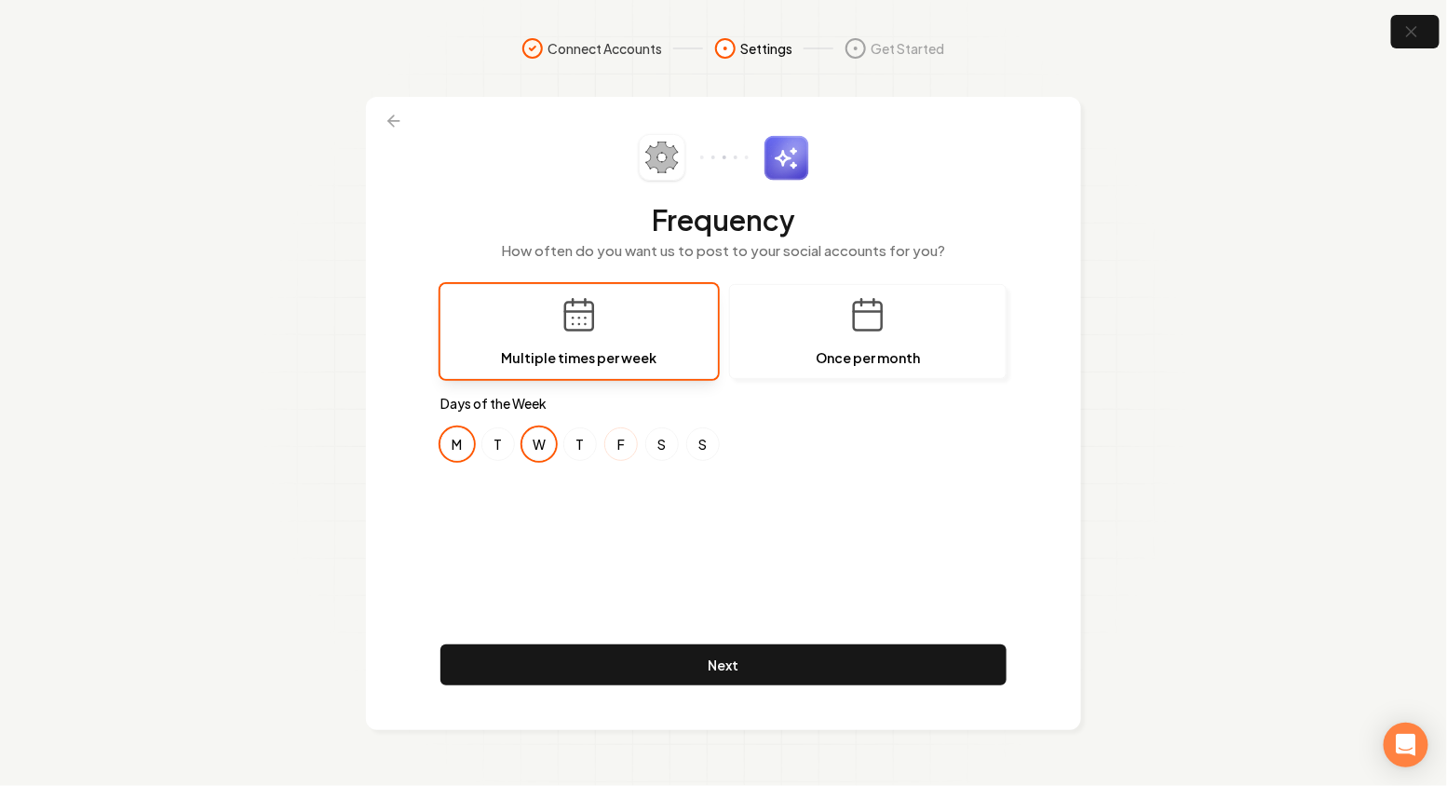
click at [616, 442] on button "F" at bounding box center [621, 444] width 34 height 34
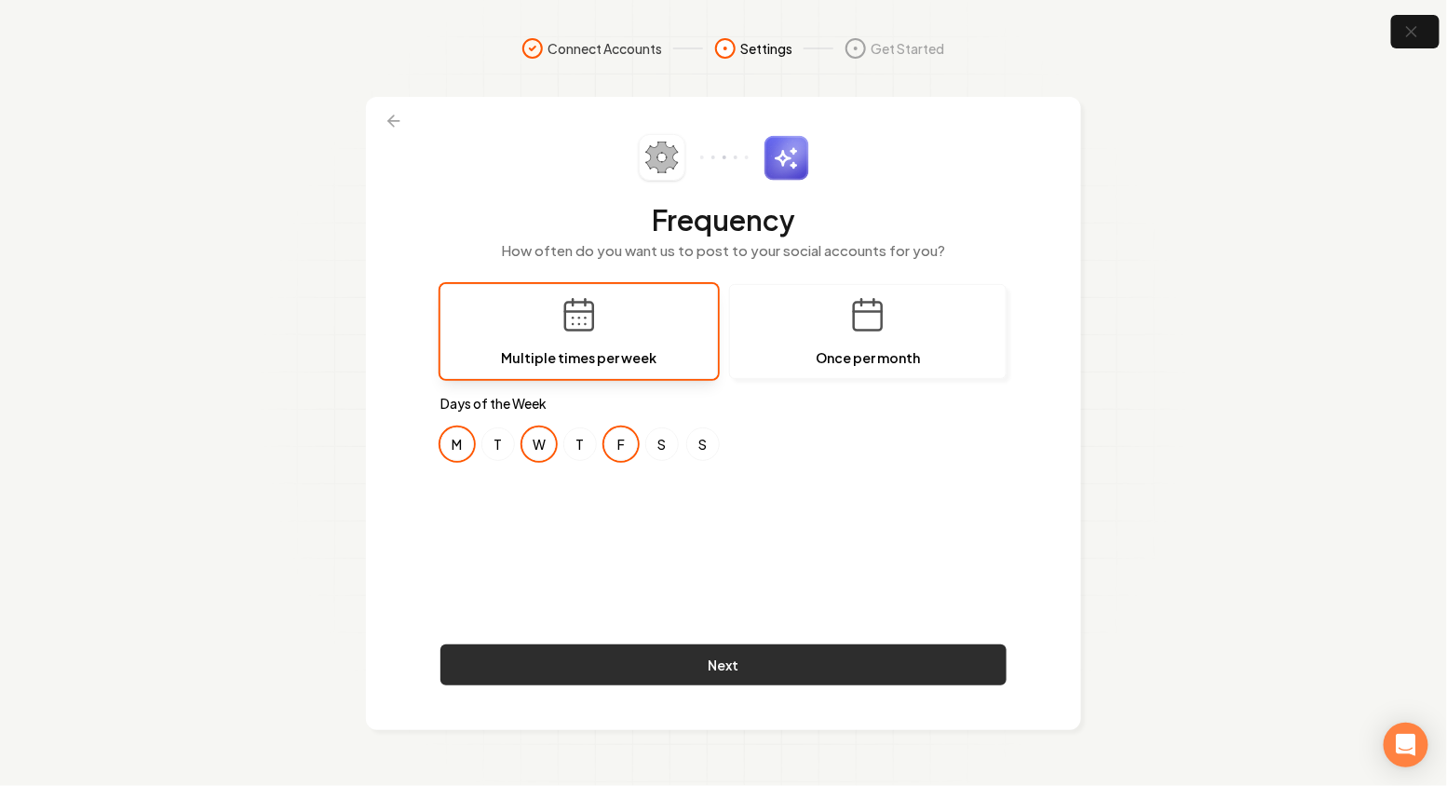
click at [620, 681] on button "Next" at bounding box center [723, 664] width 566 height 41
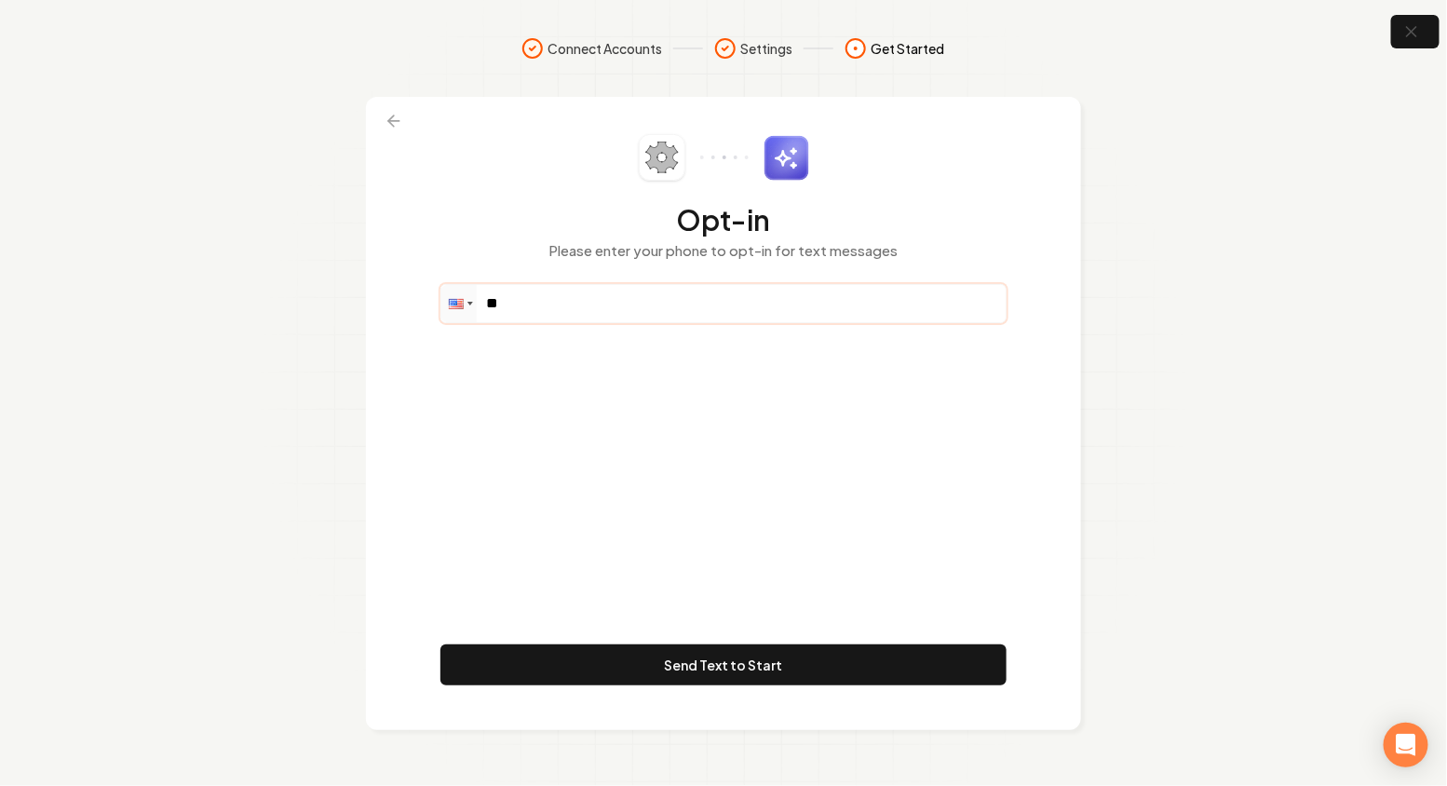
click at [709, 305] on input "**" at bounding box center [723, 303] width 564 height 37
paste input "**********"
type input "**********"
click at [552, 511] on div "**********" at bounding box center [723, 413] width 566 height 559
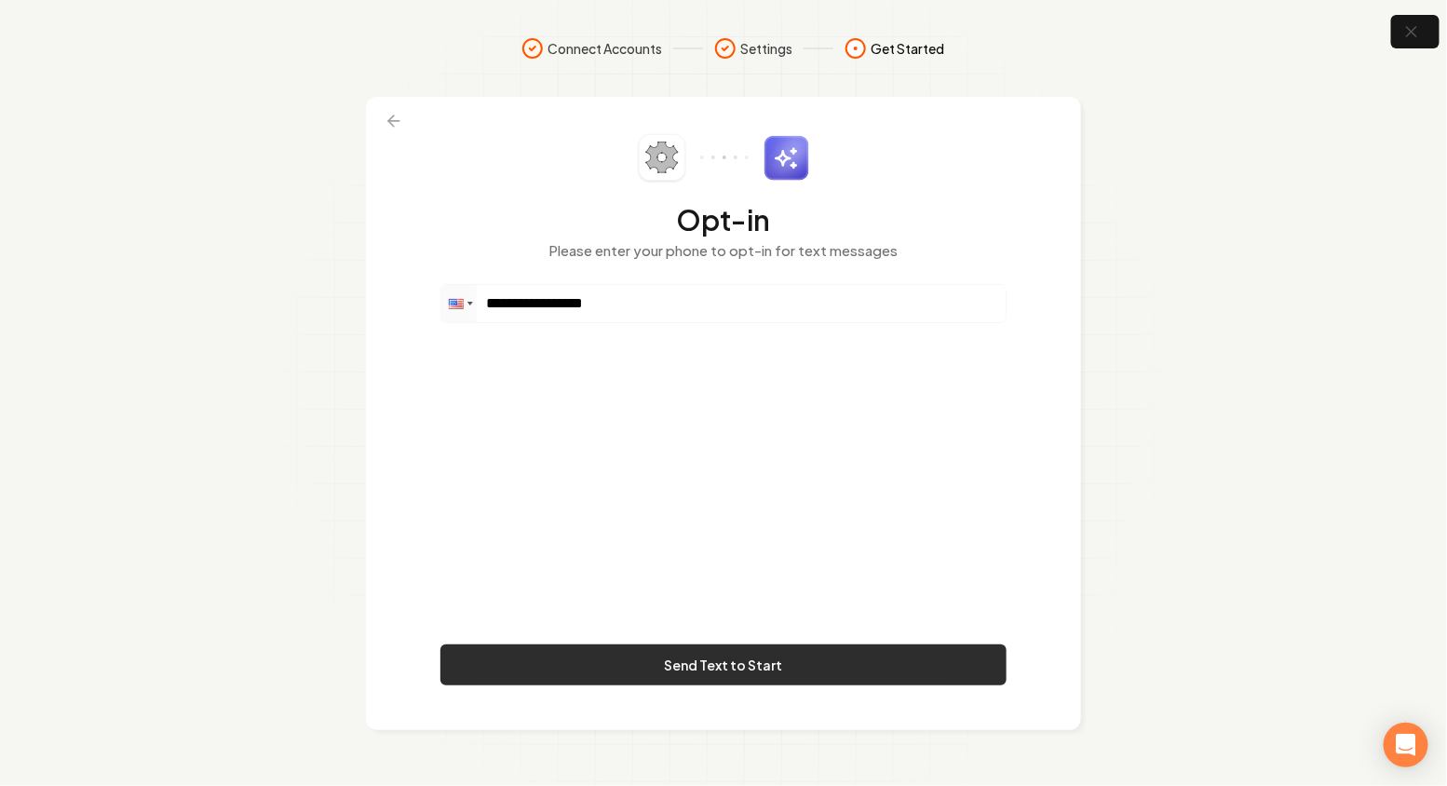
click at [597, 667] on button "Send Text to Start" at bounding box center [723, 664] width 566 height 41
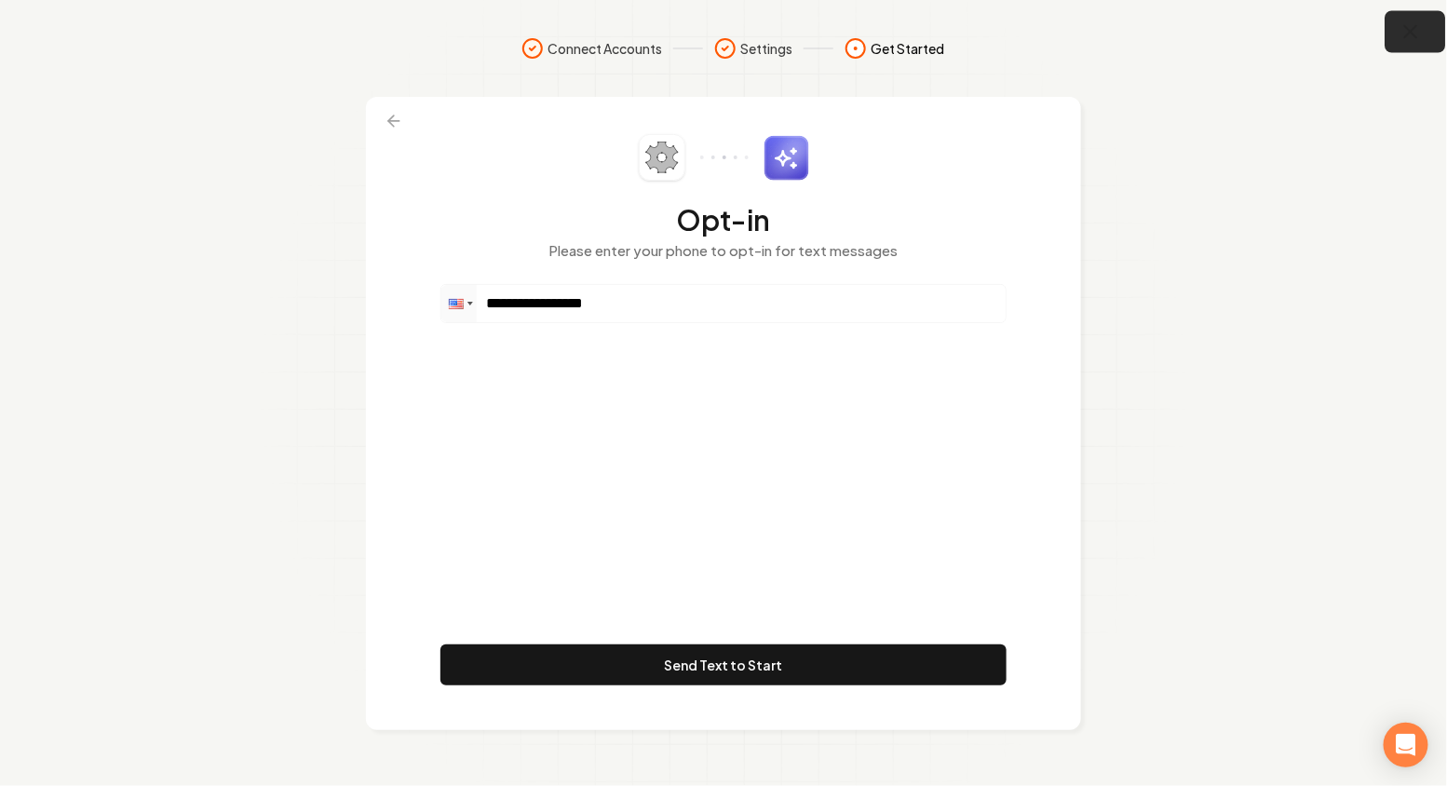
click at [1425, 37] on button "button" at bounding box center [1416, 32] width 61 height 42
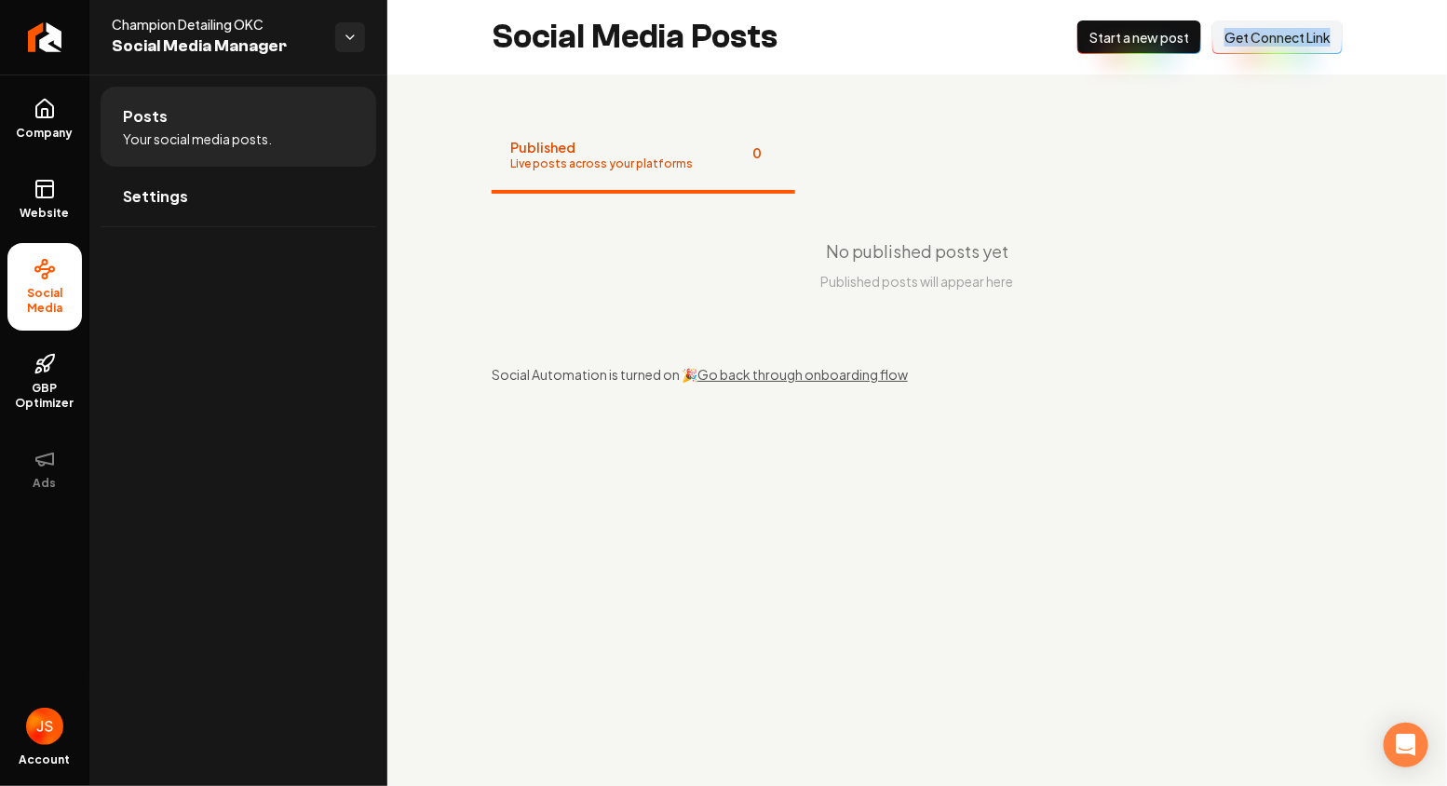
drag, startPoint x: 1321, startPoint y: 58, endPoint x: 1108, endPoint y: 29, distance: 215.2
click at [1132, 47] on div "Social Media Posts New Post Start a new post Connect Link Get Connect Link" at bounding box center [917, 37] width 1060 height 74
click at [248, 204] on link "Settings" at bounding box center [239, 197] width 276 height 60
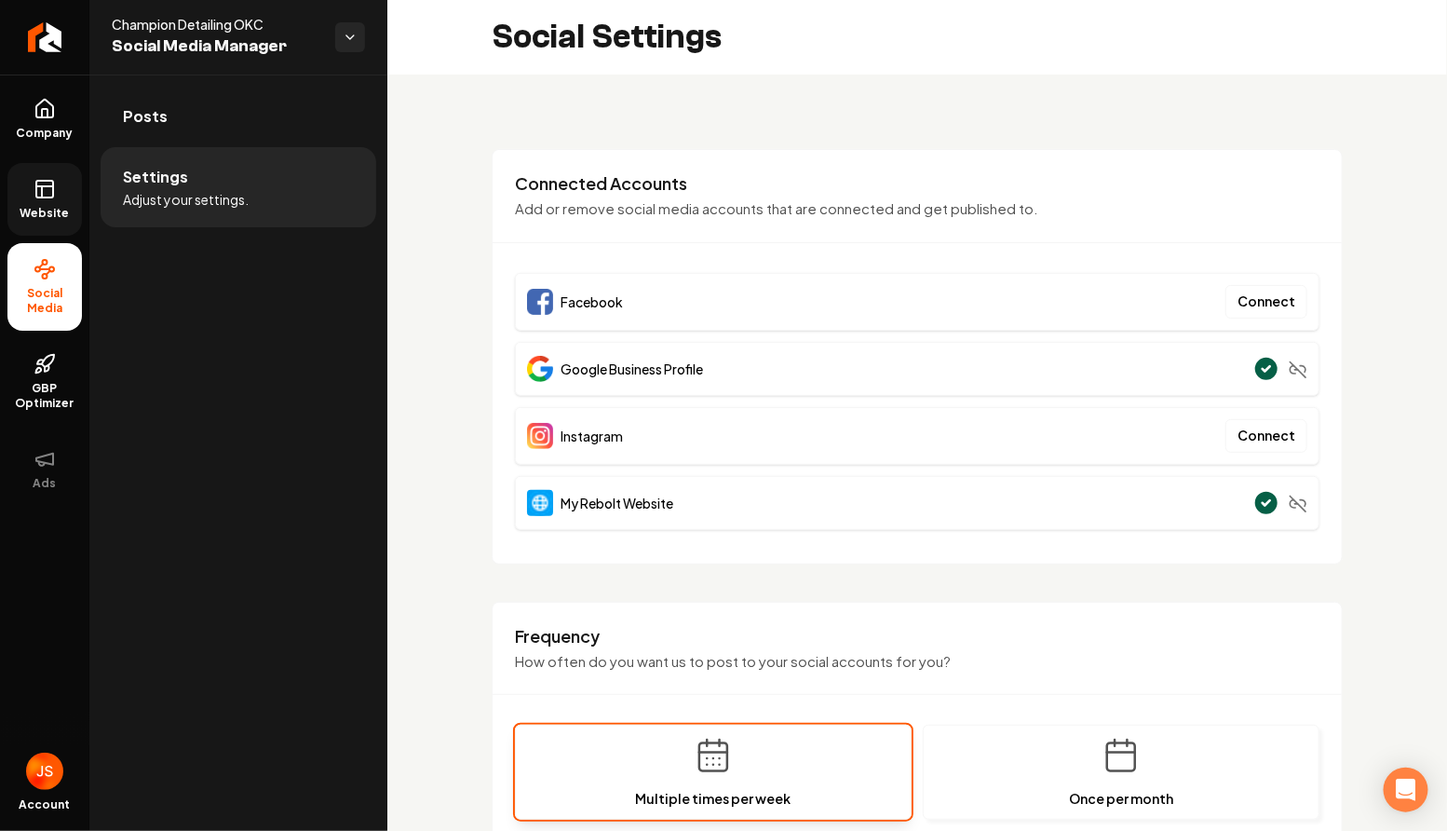
click at [30, 223] on link "Website" at bounding box center [44, 199] width 74 height 73
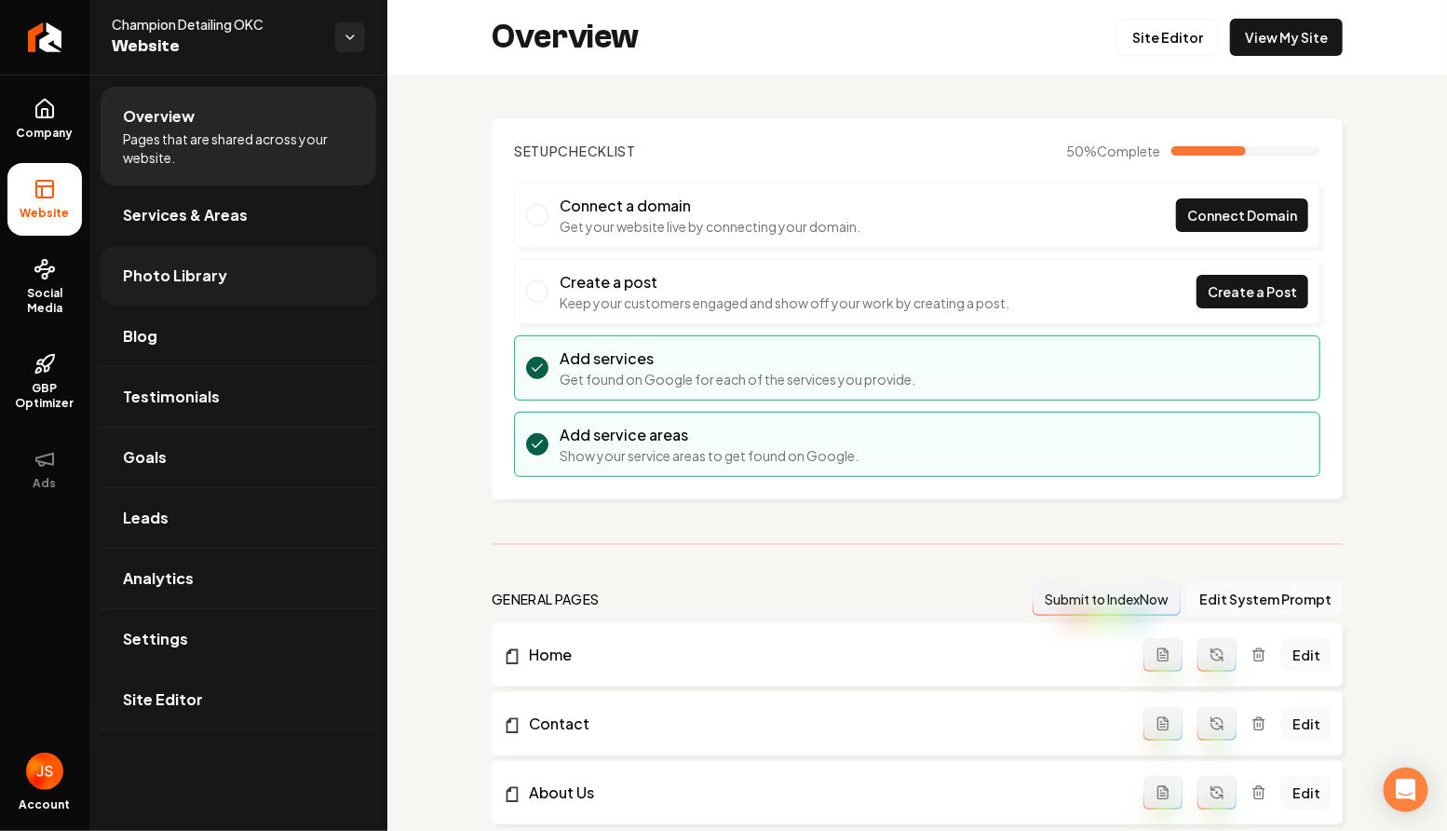
click at [162, 289] on link "Photo Library" at bounding box center [239, 276] width 276 height 60
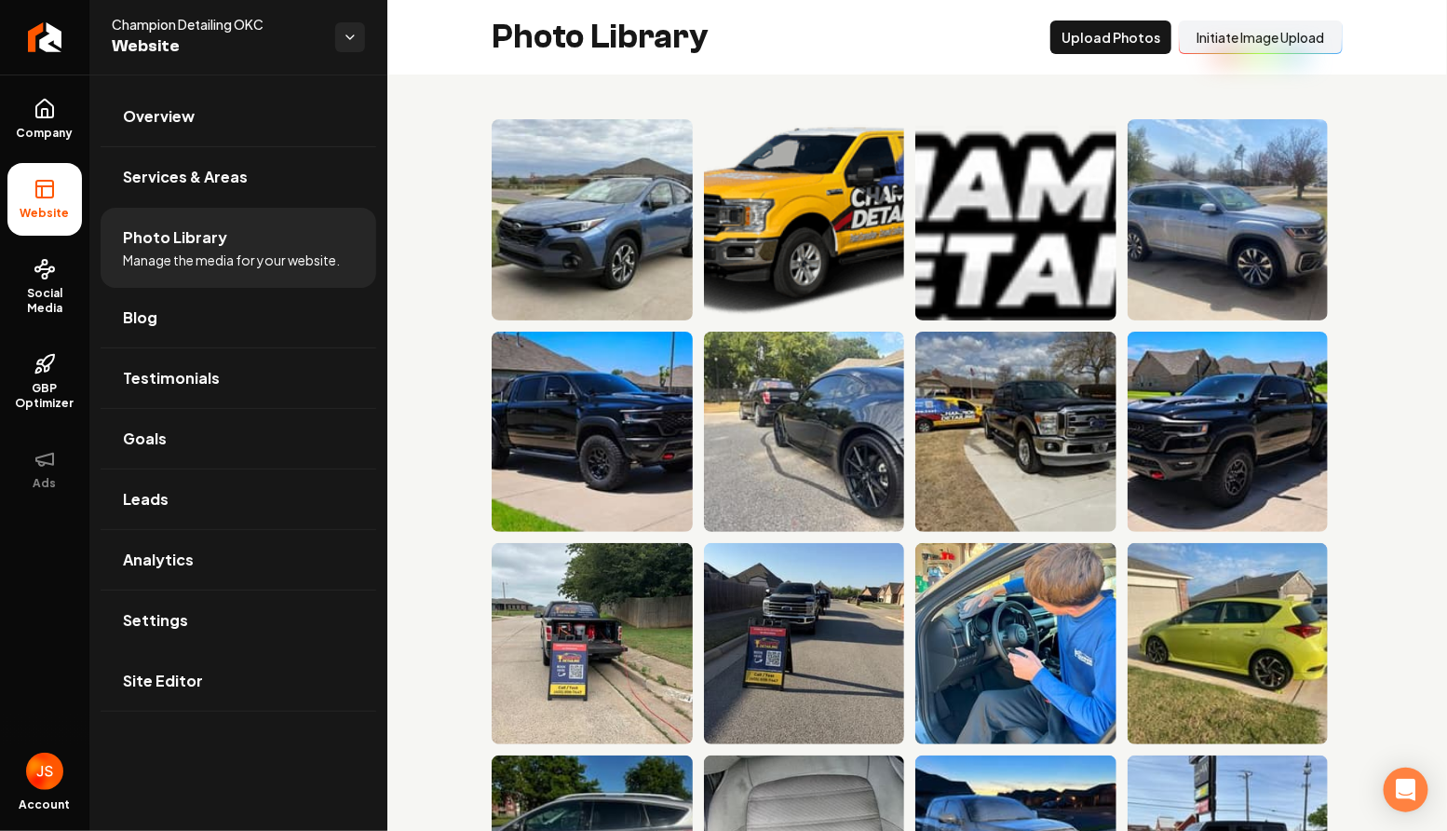
click at [1202, 36] on button "Initiate Image Upload" at bounding box center [1261, 37] width 164 height 34
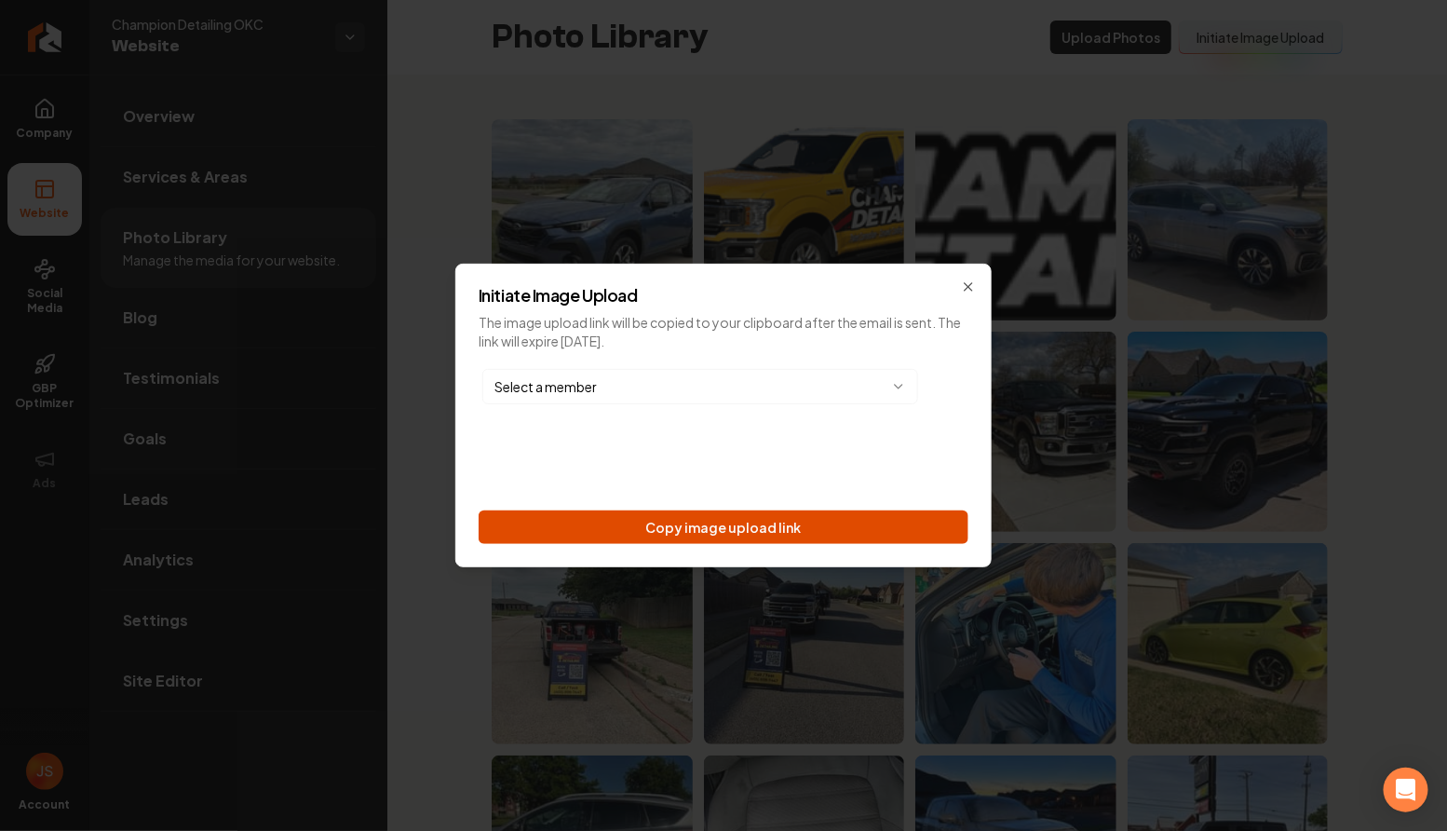
click at [886, 522] on button "Copy image upload link" at bounding box center [724, 527] width 490 height 34
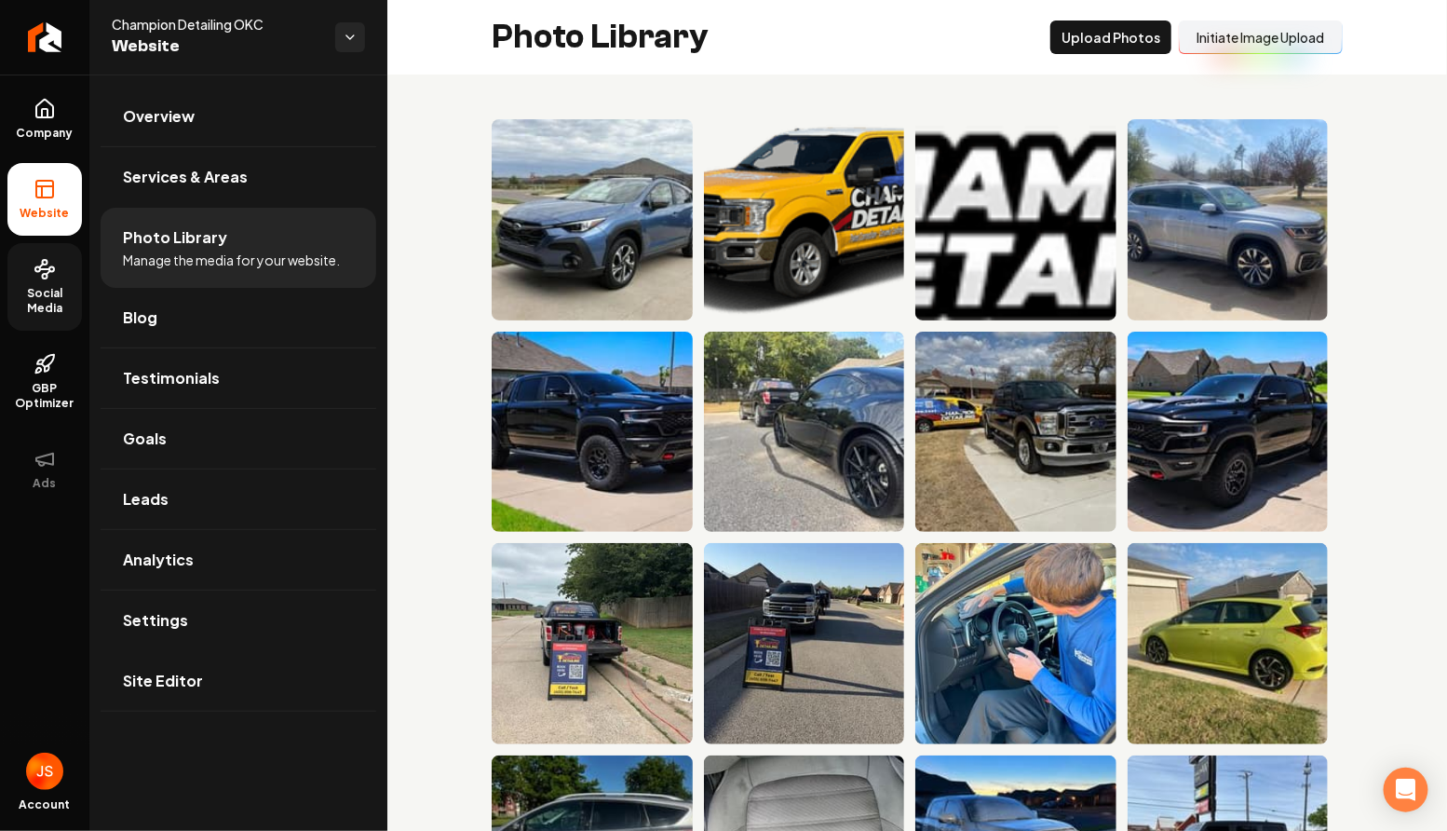
click at [12, 277] on link "Social Media" at bounding box center [44, 287] width 74 height 88
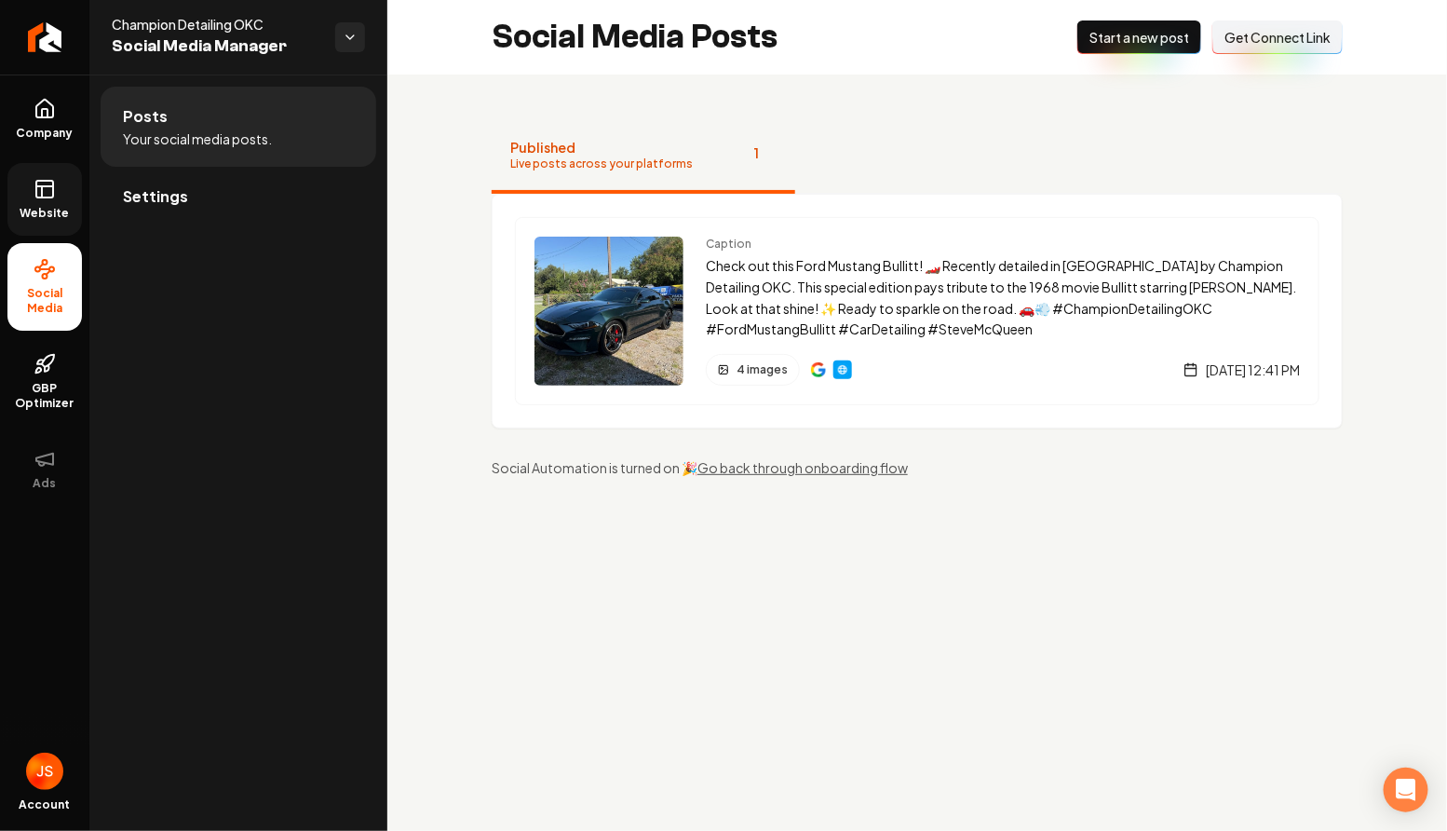
click at [1265, 34] on span "Get Connect Link" at bounding box center [1278, 37] width 106 height 19
click at [44, 212] on span "Website" at bounding box center [45, 213] width 64 height 15
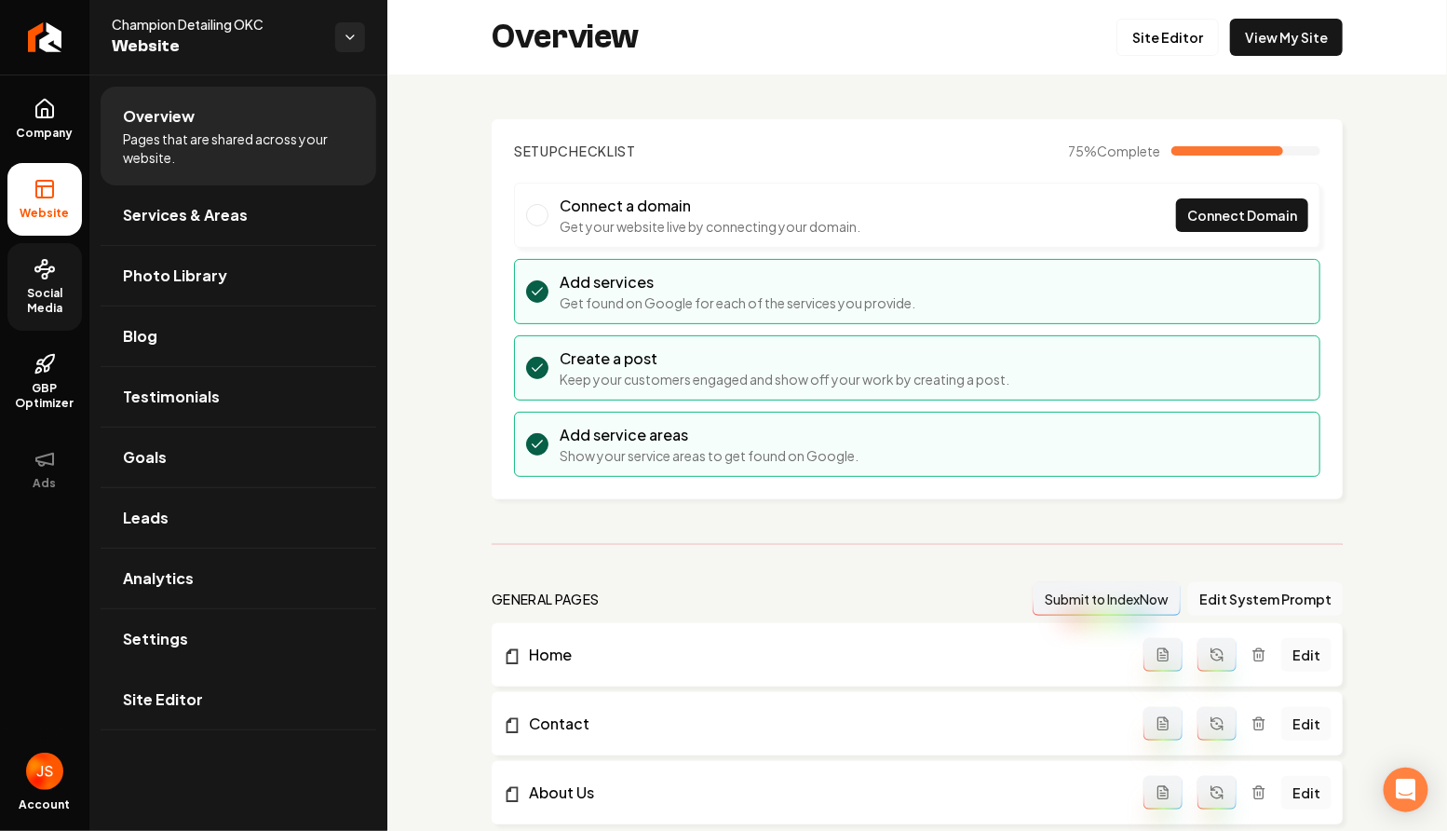
click at [59, 313] on span "Social Media" at bounding box center [44, 301] width 74 height 30
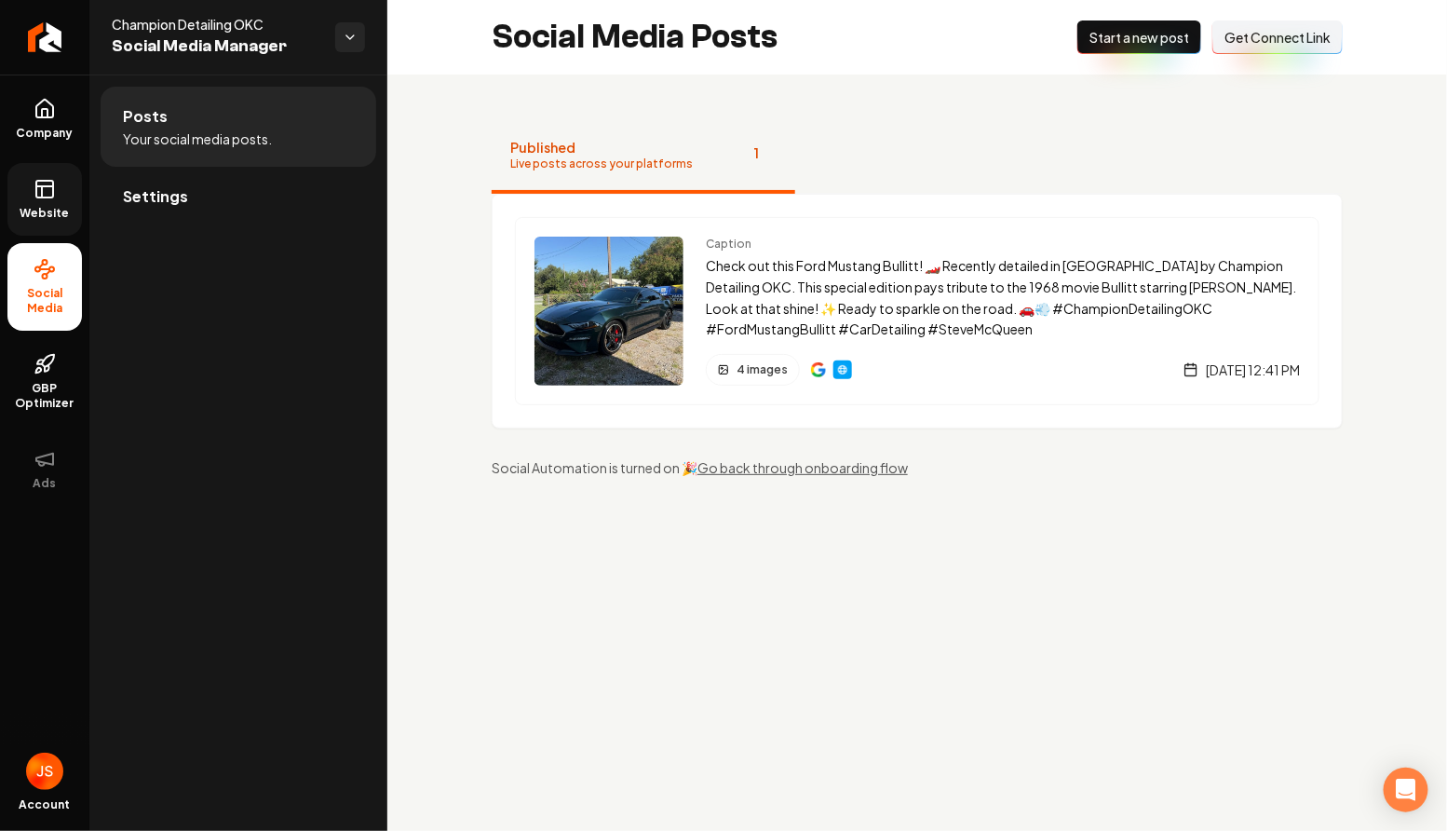
click at [47, 199] on icon at bounding box center [45, 189] width 22 height 22
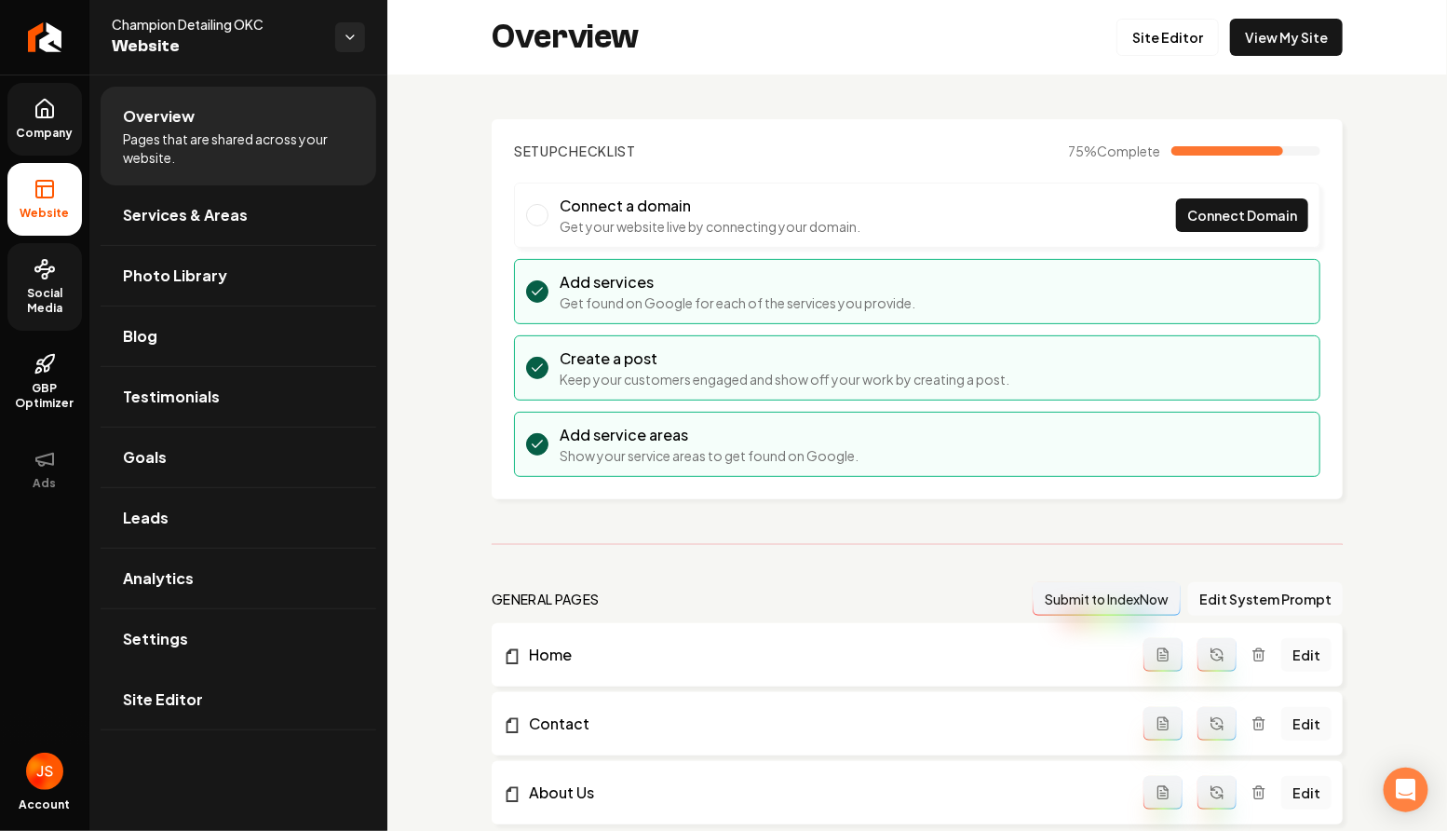
click at [51, 154] on link "Company" at bounding box center [44, 119] width 74 height 73
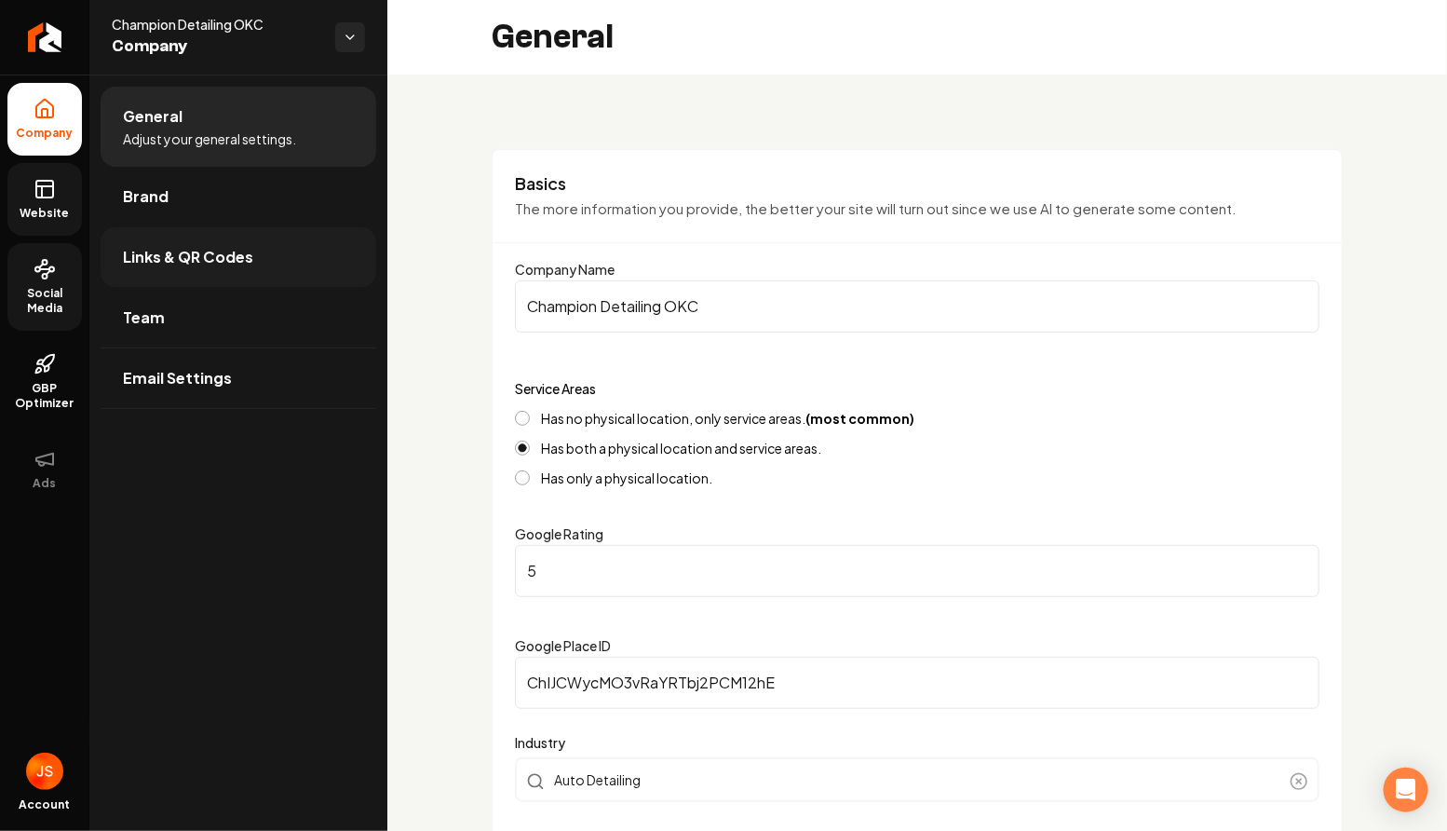
click at [179, 278] on link "Links & QR Codes" at bounding box center [239, 257] width 276 height 60
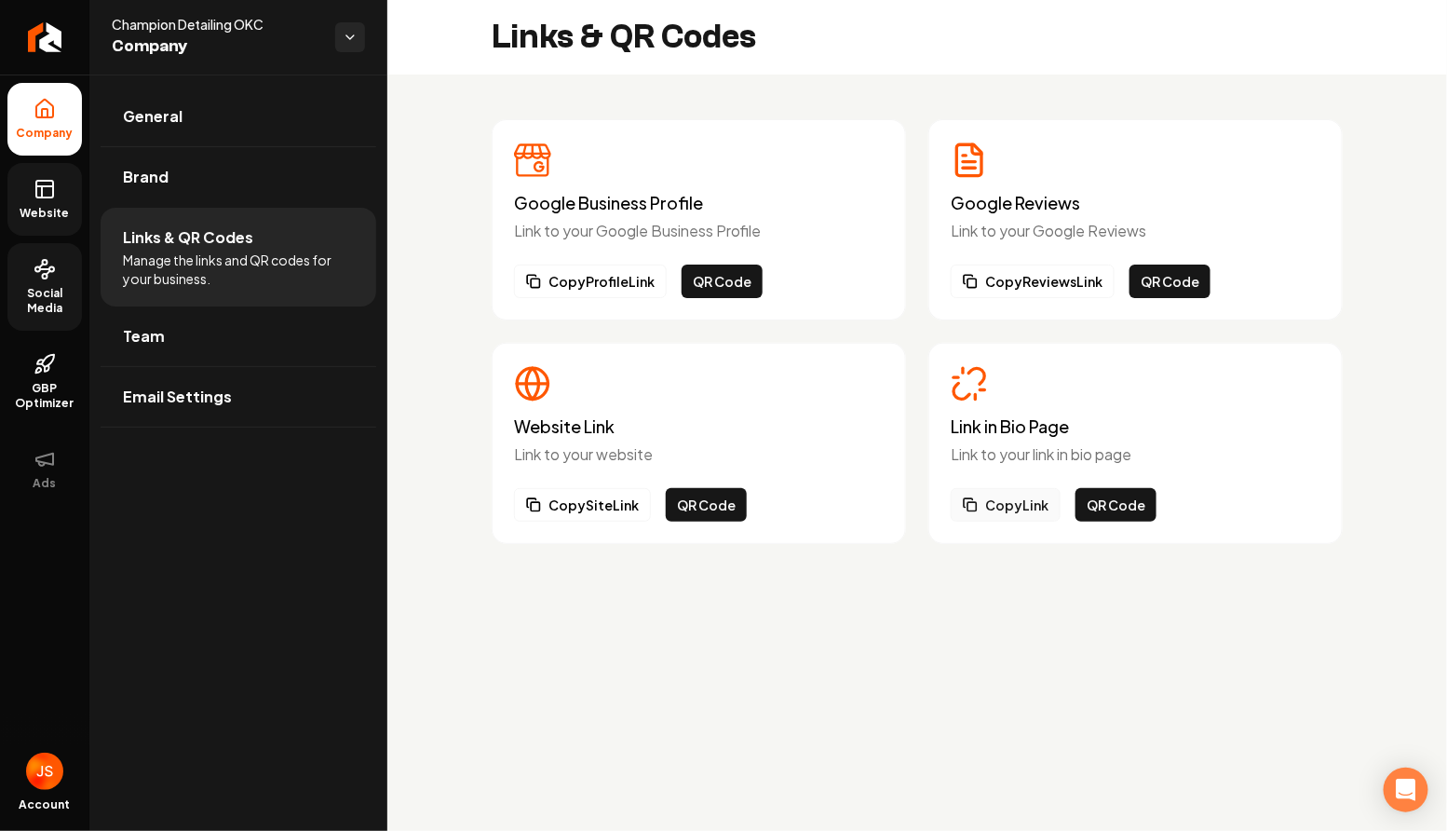
click at [981, 504] on button "Copy Link" at bounding box center [1006, 505] width 110 height 34
click at [42, 170] on link "Website" at bounding box center [44, 199] width 74 height 73
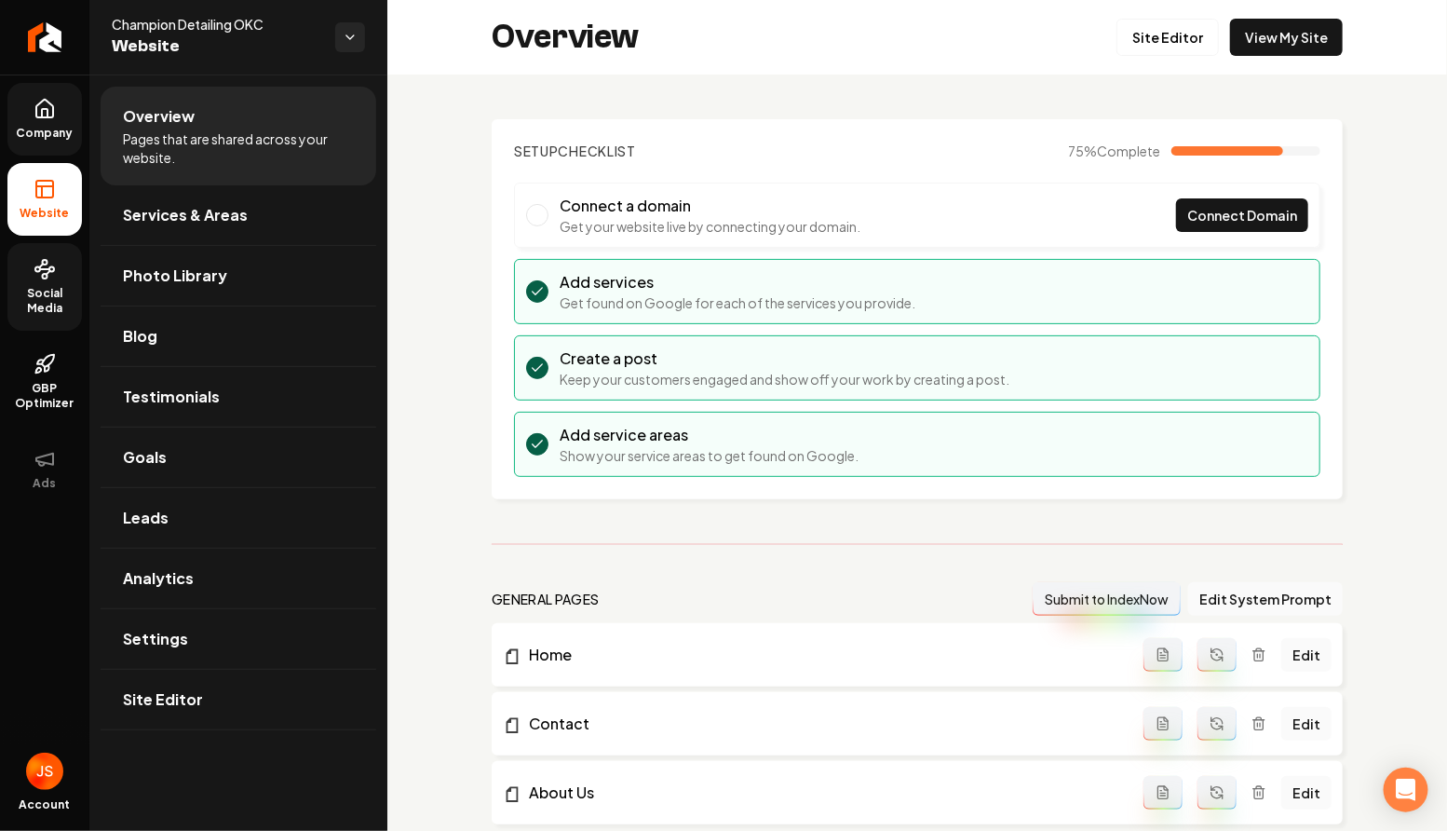
click at [48, 129] on span "Company" at bounding box center [45, 133] width 72 height 15
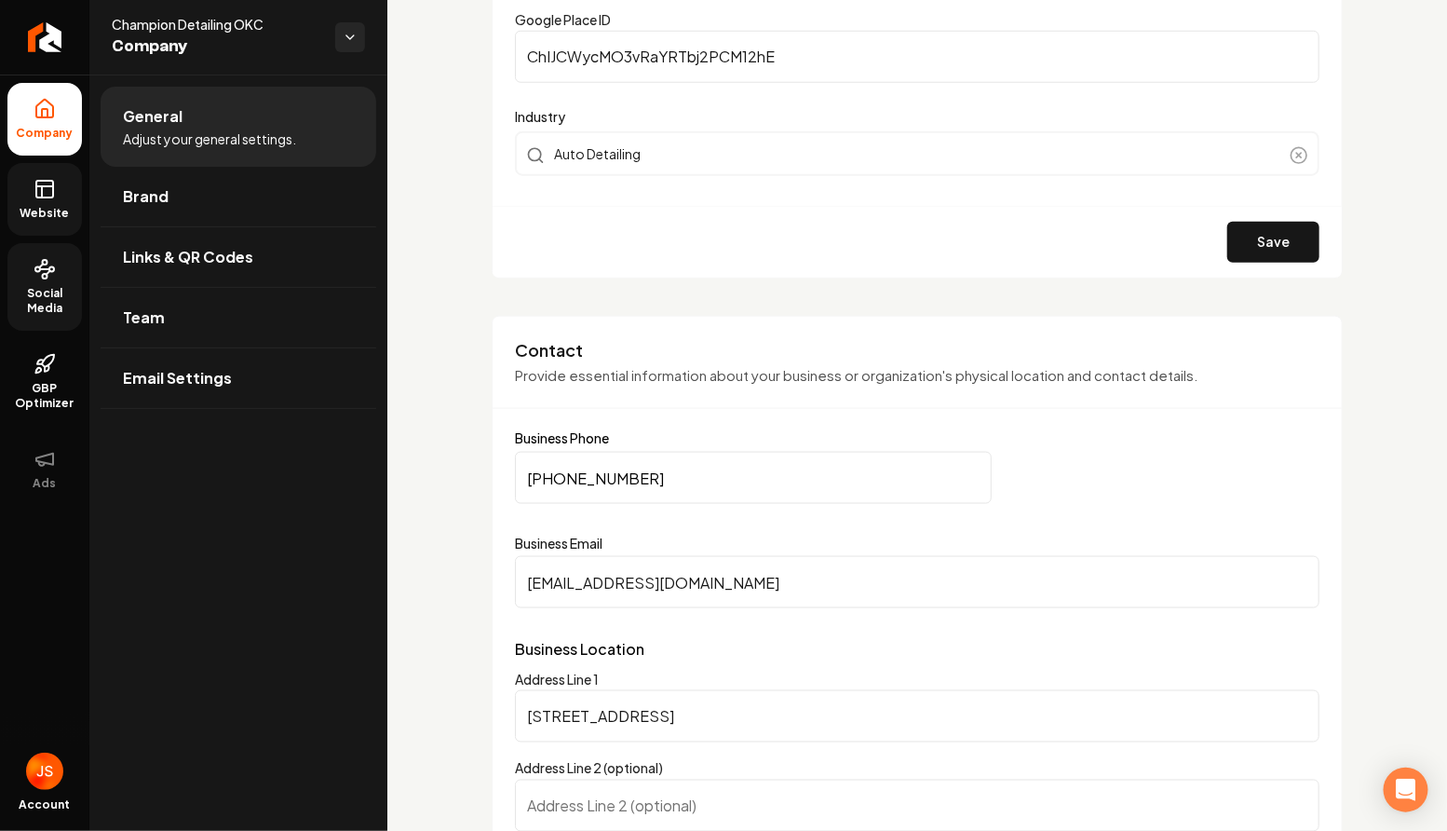
scroll to position [663, 0]
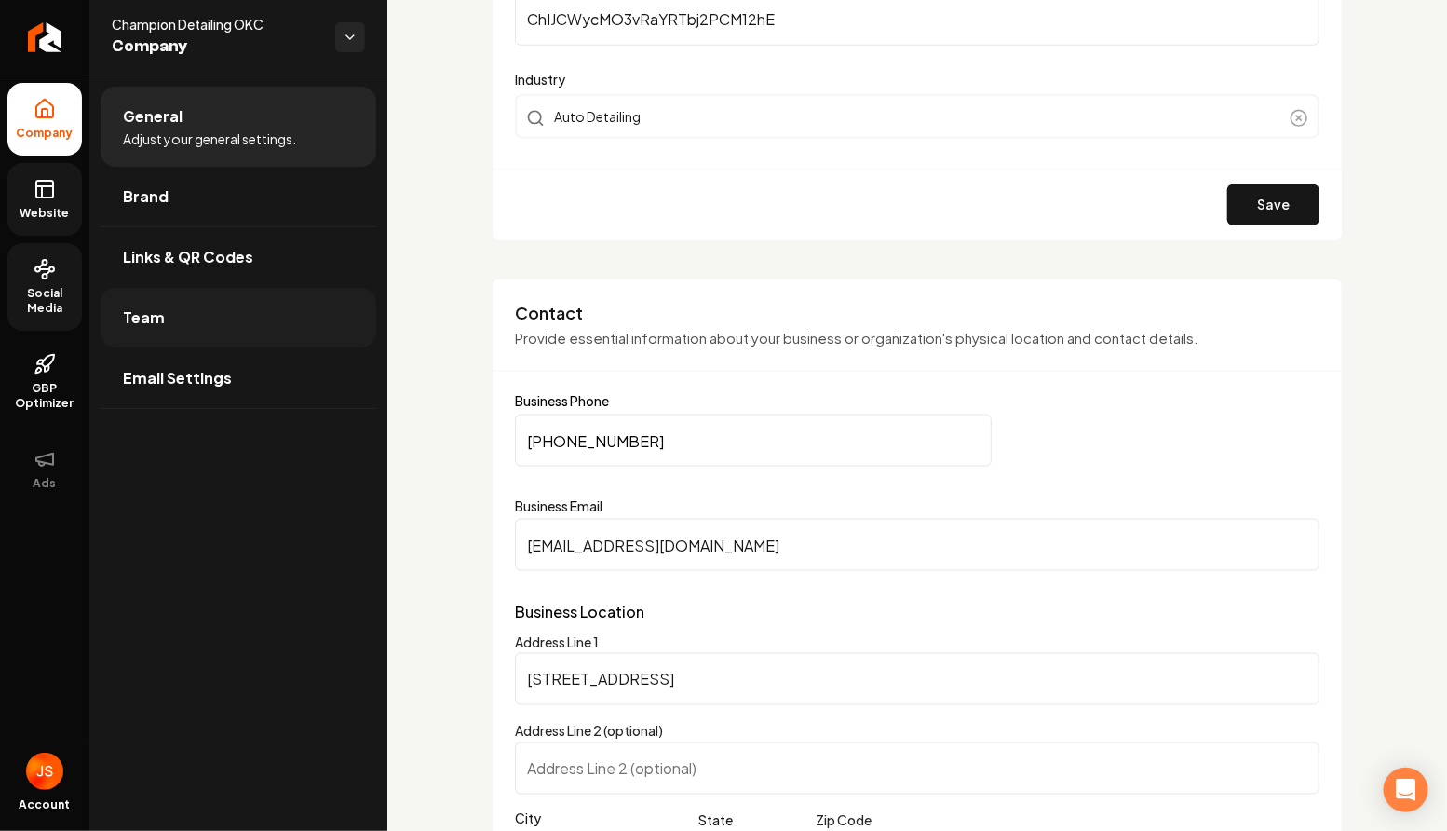
click at [151, 331] on link "Team" at bounding box center [239, 318] width 276 height 60
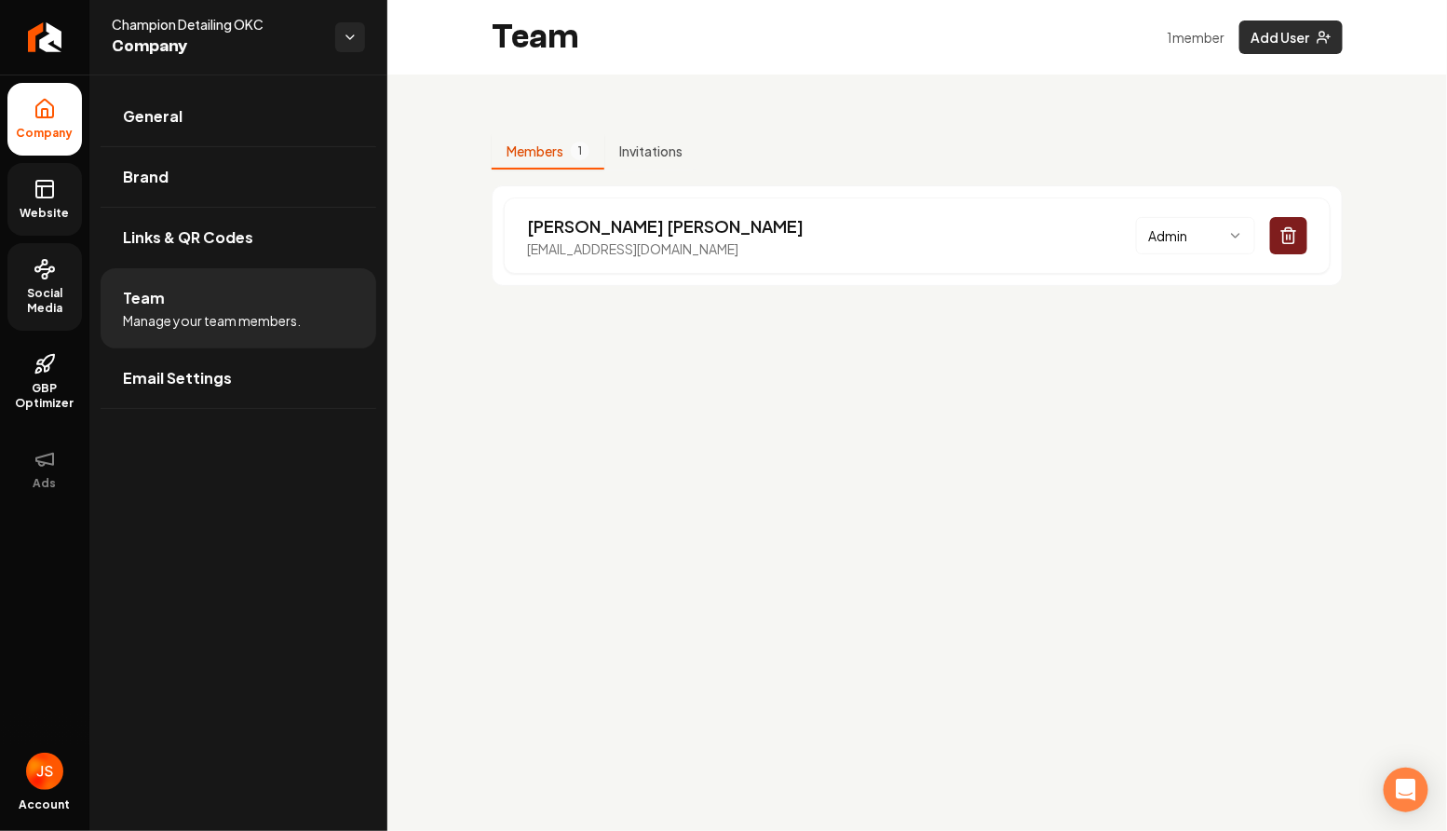
click at [1264, 39] on button "Add User" at bounding box center [1290, 37] width 103 height 34
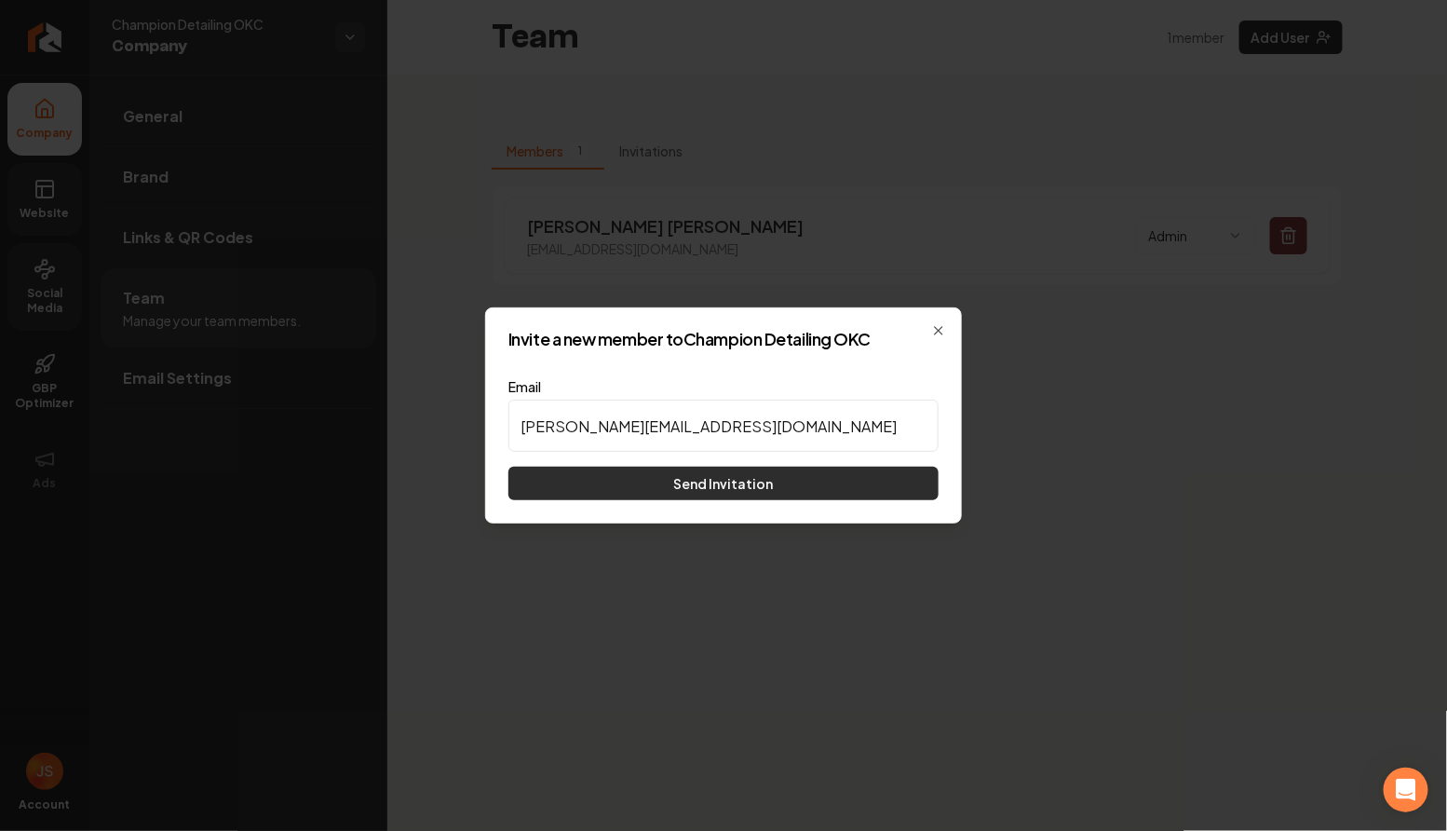
type input "[PERSON_NAME][EMAIL_ADDRESS][DOMAIN_NAME]"
click at [652, 492] on button "Send Invitation" at bounding box center [723, 484] width 430 height 34
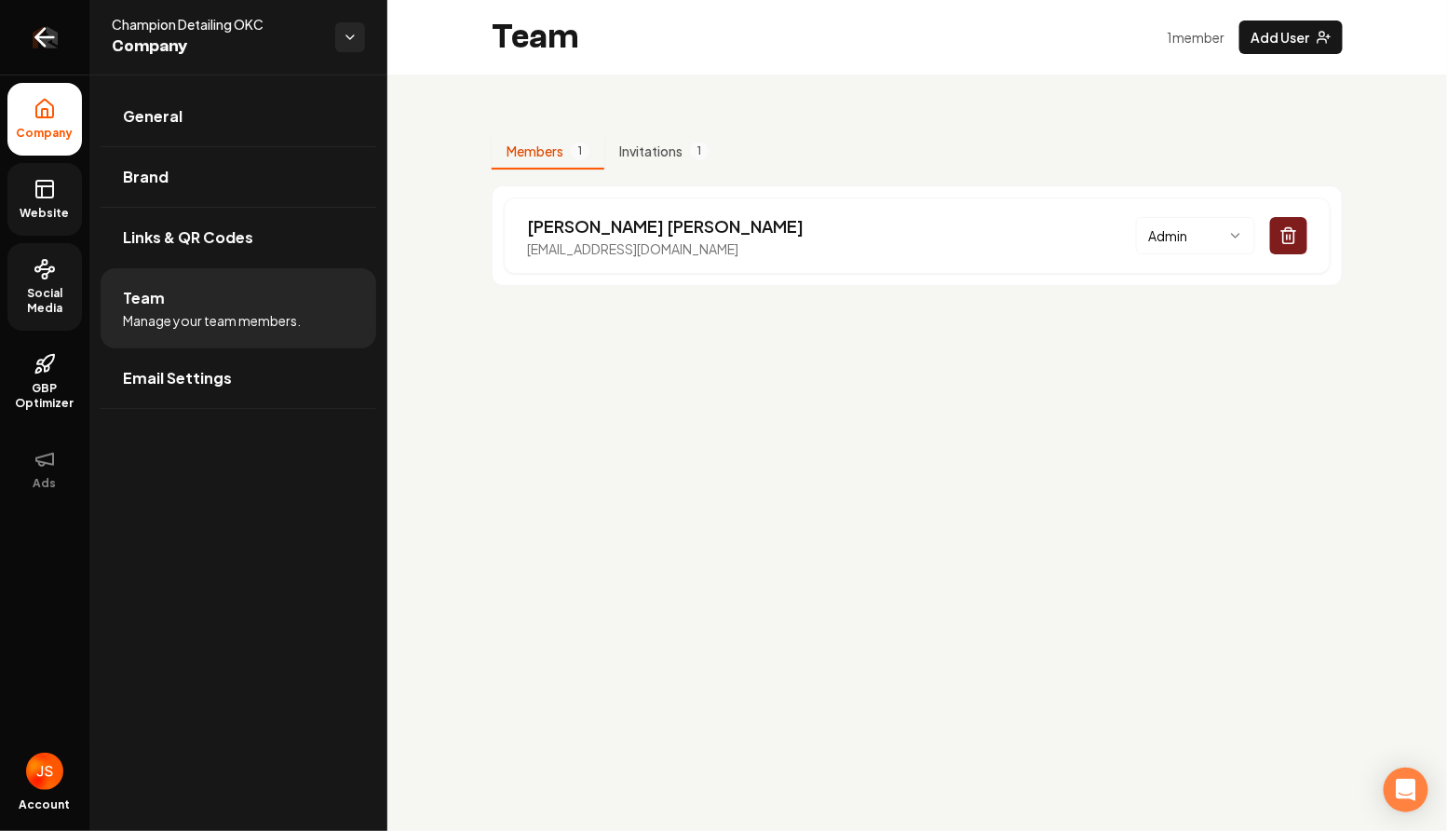
click at [27, 59] on link "Return to dashboard" at bounding box center [44, 37] width 89 height 74
